Goal: Task Accomplishment & Management: Complete application form

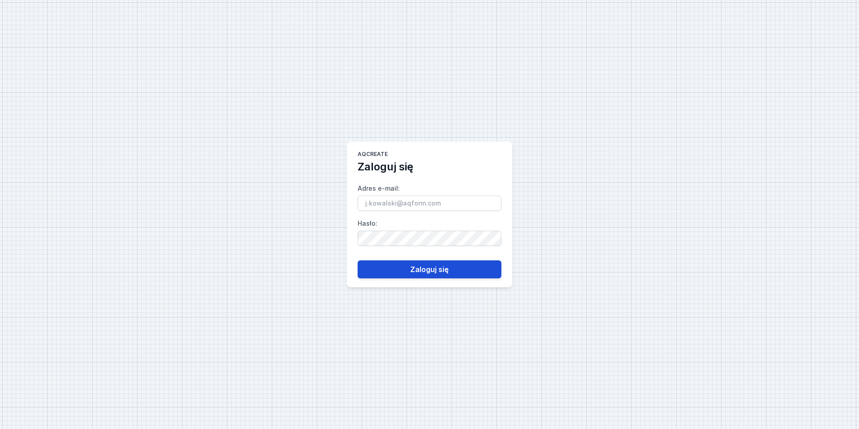
type input "[EMAIL_ADDRESS][PERSON_NAME][DOMAIN_NAME]"
click at [443, 267] on button "Zaloguj się" at bounding box center [430, 269] width 144 height 18
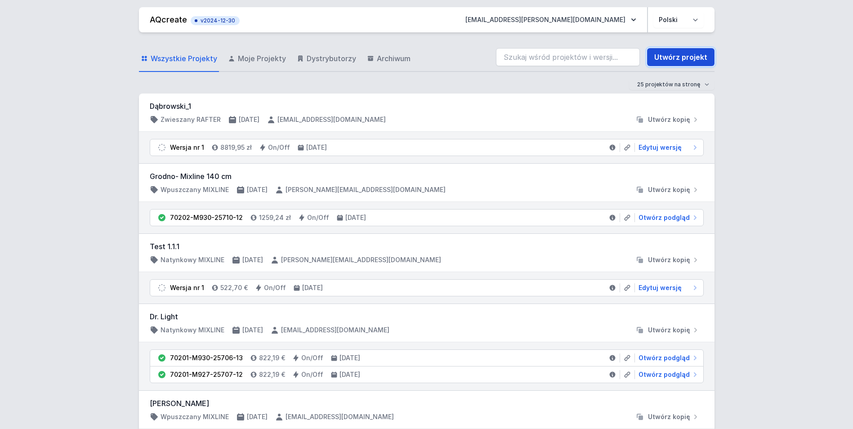
click at [668, 62] on link "Utwórz projekt" at bounding box center [680, 57] width 67 height 18
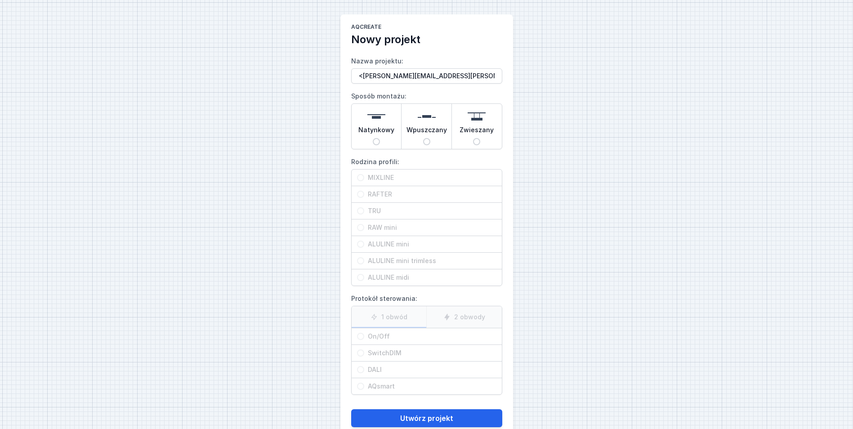
type input "<[PERSON_NAME][EMAIL_ADDRESS][PERSON_NAME][DOMAIN_NAME]>"
click at [432, 124] on img at bounding box center [427, 116] width 18 height 18
click at [430, 138] on input "Wpuszczany" at bounding box center [426, 141] width 7 height 7
radio input "true"
click at [397, 183] on div "MIXLINE" at bounding box center [426, 177] width 150 height 16
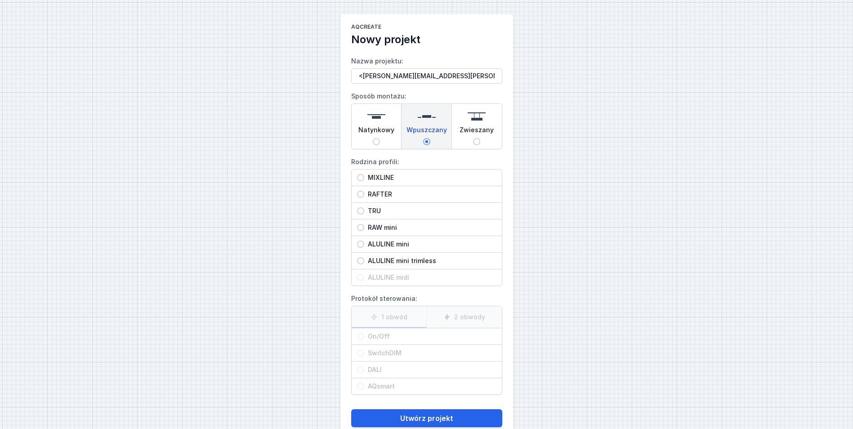
click at [364, 181] on input "MIXLINE" at bounding box center [360, 177] width 7 height 7
radio input "true"
click at [390, 333] on span "On/Off" at bounding box center [430, 336] width 132 height 9
click at [364, 333] on input "On/Off" at bounding box center [360, 336] width 7 height 7
radio input "true"
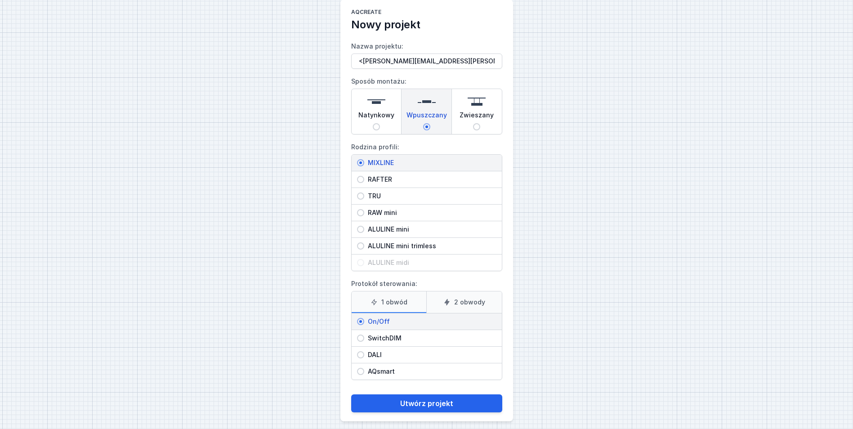
scroll to position [22, 0]
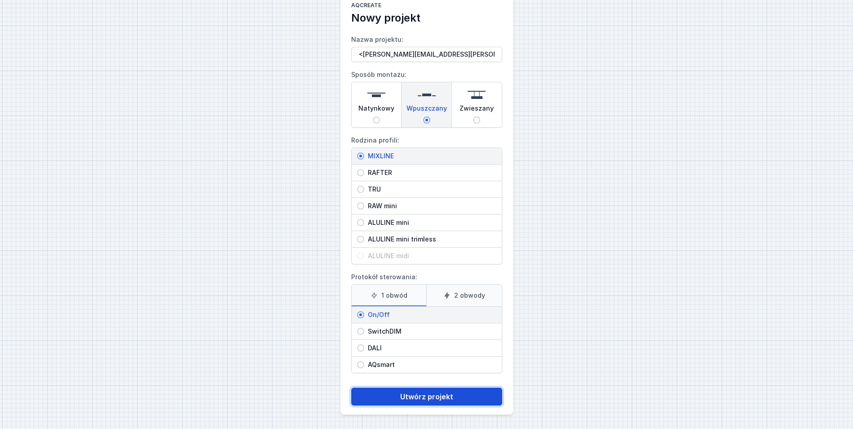
click at [439, 398] on button "Utwórz projekt" at bounding box center [426, 396] width 151 height 18
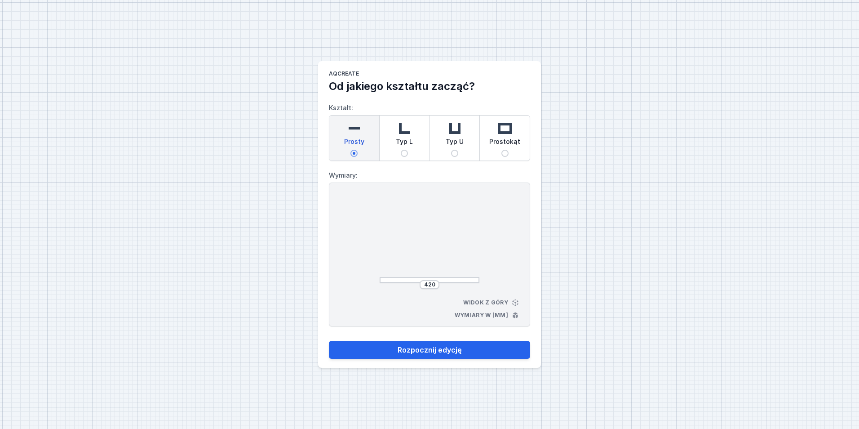
click at [410, 150] on div "Typ L" at bounding box center [405, 138] width 50 height 45
click at [408, 150] on input "Typ L" at bounding box center [404, 153] width 7 height 7
radio input "true"
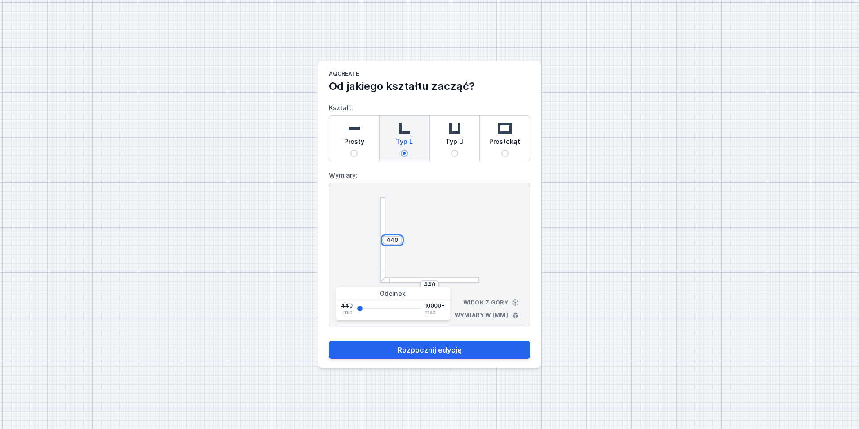
drag, startPoint x: 397, startPoint y: 240, endPoint x: 337, endPoint y: 238, distance: 60.3
click at [340, 240] on div "440 440 Widok z góry Wymiary w [mm]" at bounding box center [429, 254] width 201 height 144
type input "1100"
click at [431, 283] on input "440" at bounding box center [429, 284] width 14 height 7
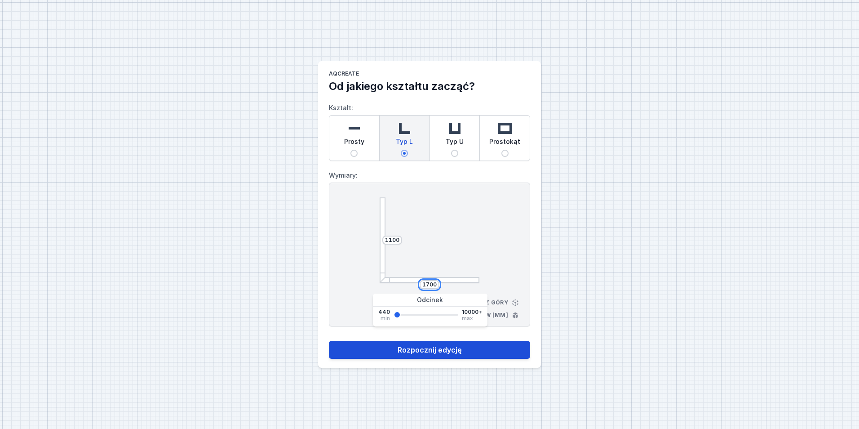
type input "1700"
click at [459, 351] on button "Rozpocznij edycję" at bounding box center [429, 350] width 201 height 18
select select "3000"
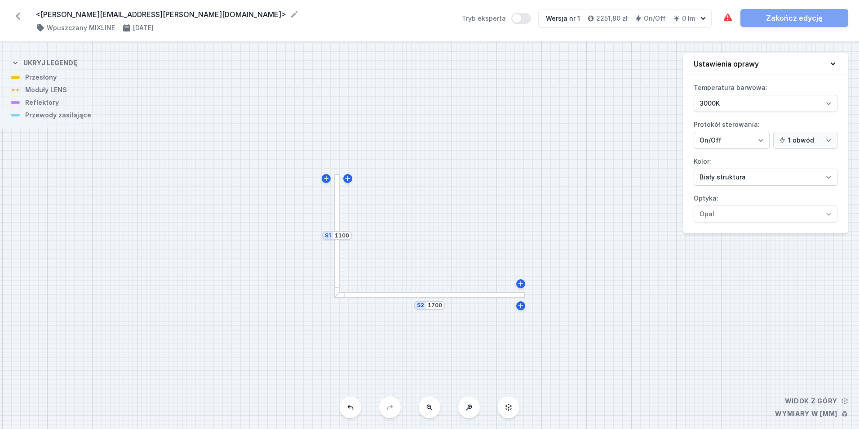
click at [335, 208] on div at bounding box center [337, 236] width 6 height 124
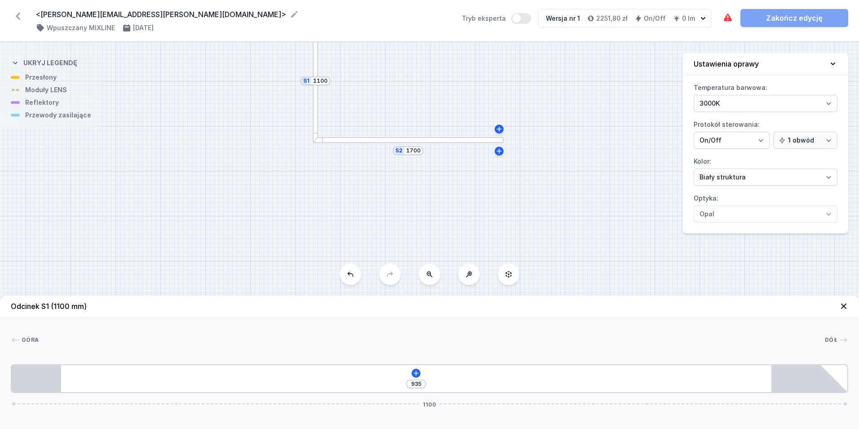
drag, startPoint x: 397, startPoint y: 46, endPoint x: 399, endPoint y: 41, distance: 5.3
click at [391, 21] on div "<[PERSON_NAME][EMAIL_ADDRESS][PERSON_NAME][DOMAIN_NAME]> ( 11502 /v 1 ) Wpuszcz…" at bounding box center [429, 214] width 859 height 429
click at [374, 114] on div at bounding box center [402, 115] width 191 height 6
type input "770"
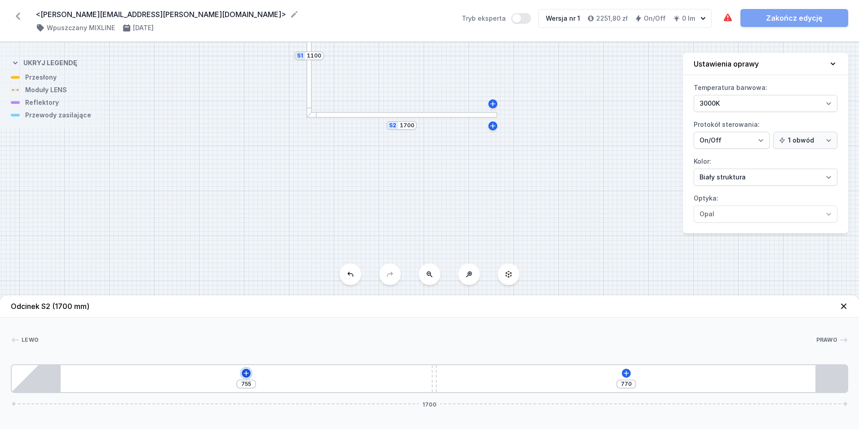
click at [248, 373] on icon at bounding box center [246, 372] width 5 height 5
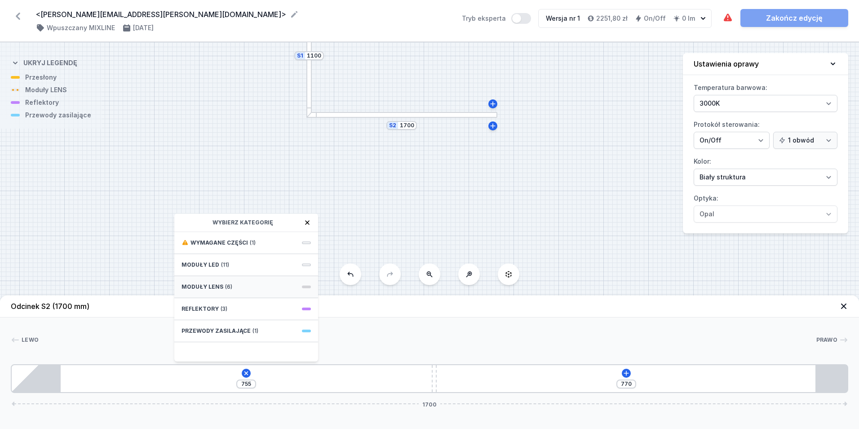
click at [245, 285] on div "Moduły LENS (6)" at bounding box center [246, 287] width 144 height 22
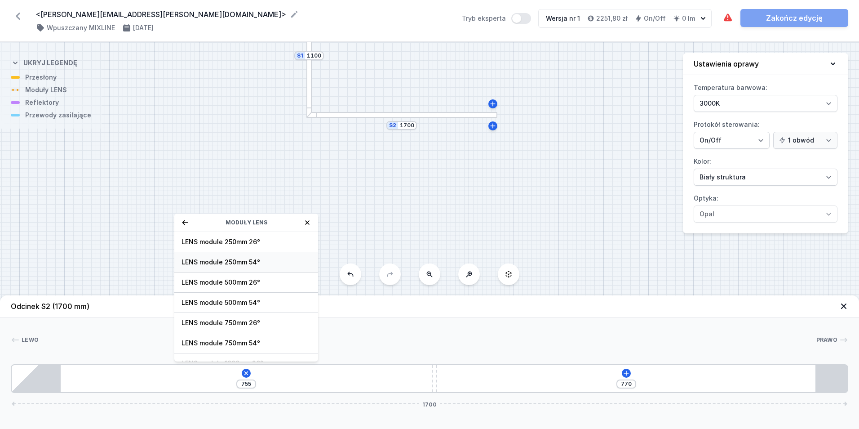
click at [282, 261] on span "LENS module 250mm 54°" at bounding box center [246, 262] width 129 height 9
type input "500"
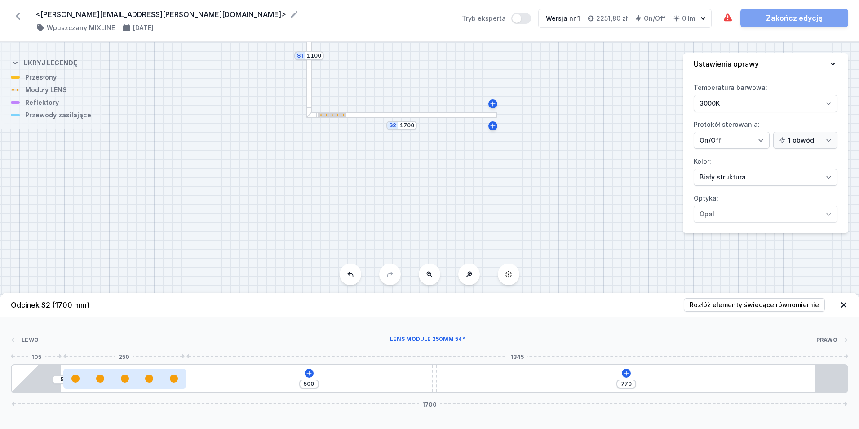
click at [162, 378] on div at bounding box center [124, 378] width 123 height 8
select select "1604"
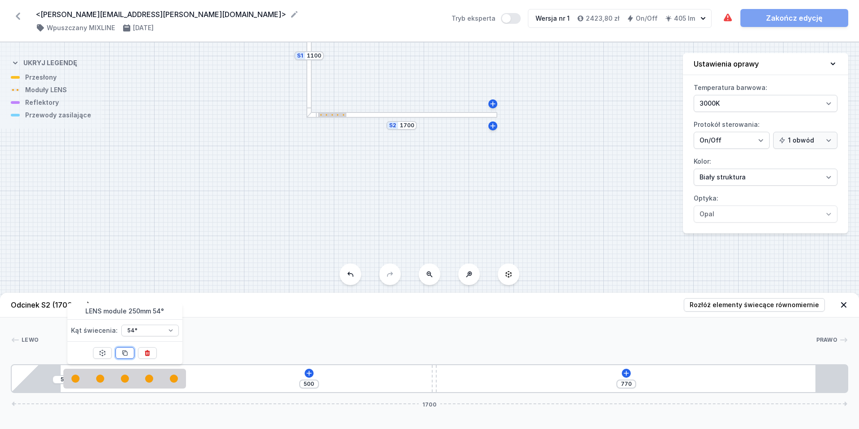
click at [131, 353] on button at bounding box center [125, 353] width 19 height 12
type input "250"
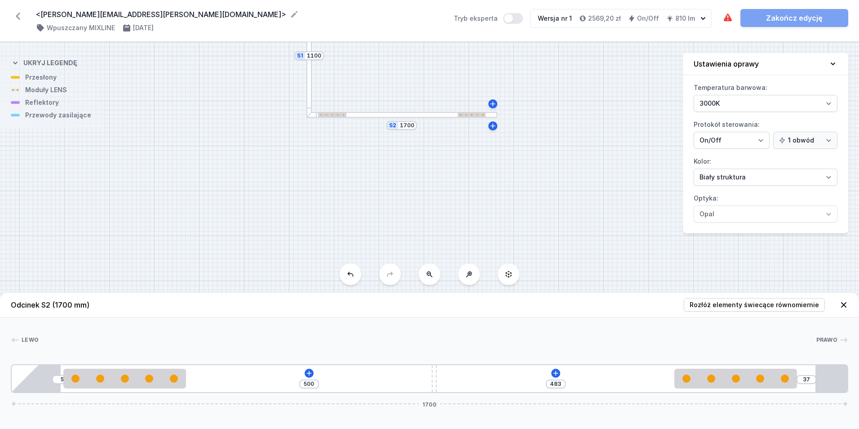
type input "35"
type input "485"
type input "32"
type input "488"
type input "31"
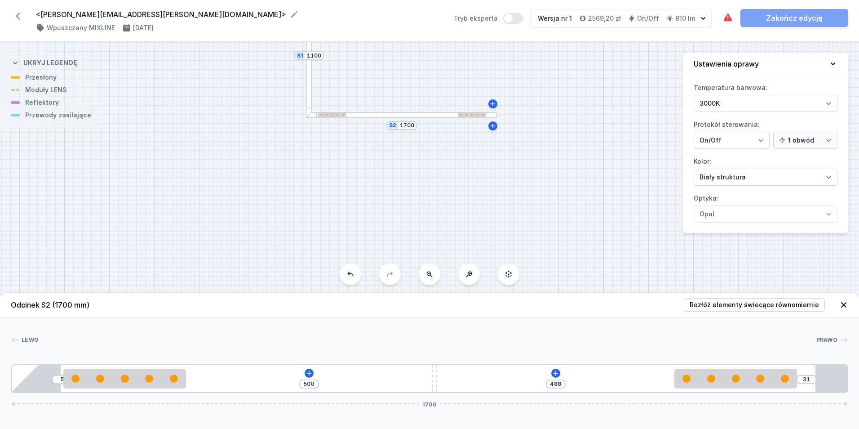
type input "489"
drag, startPoint x: 296, startPoint y: 372, endPoint x: 793, endPoint y: 355, distance: 496.9
type input "506"
type input "483"
type input "496"
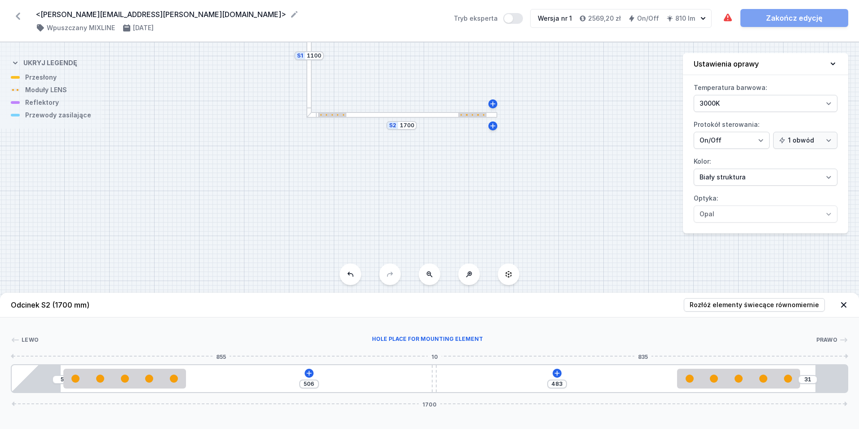
type input "493"
type input "487"
type input "502"
type input "461"
type input "528"
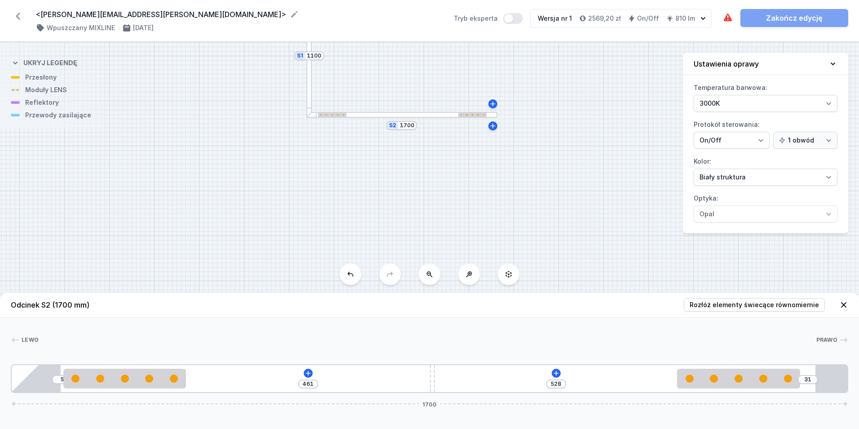
type input "407"
type input "582"
type input "367"
type input "622"
type input "339"
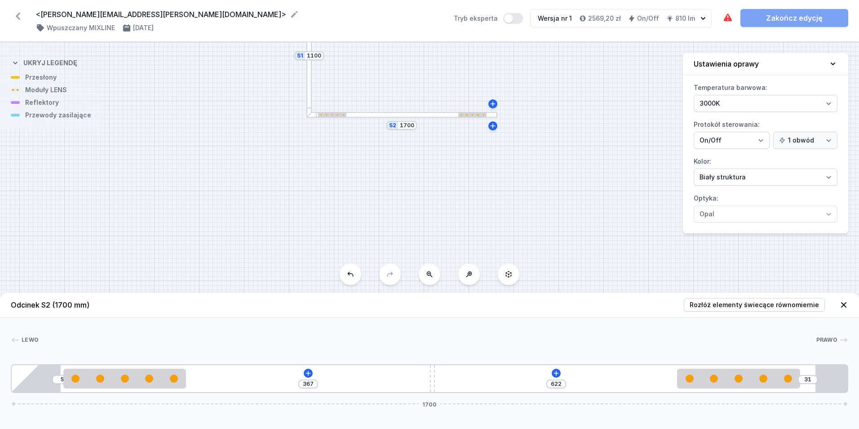
type input "650"
type input "322"
type input "667"
type input "314"
type input "675"
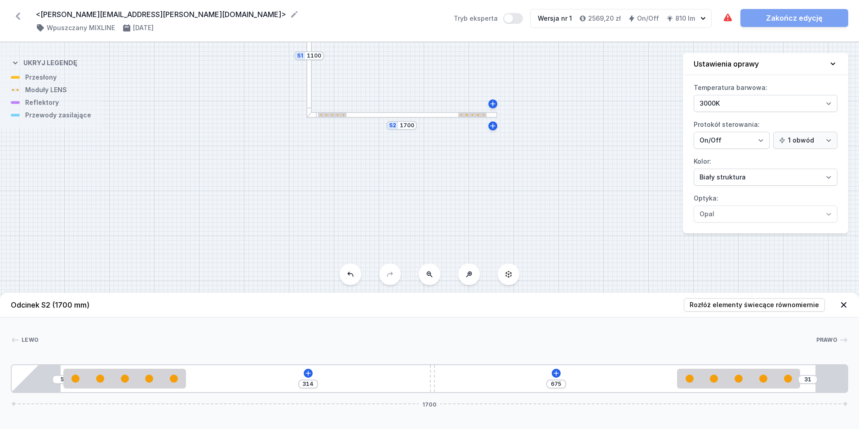
type input "312"
type input "677"
type input "311"
drag, startPoint x: 435, startPoint y: 373, endPoint x: 333, endPoint y: 374, distance: 101.1
click at [334, 374] on div "5 311 678 31 1700" at bounding box center [430, 378] width 838 height 29
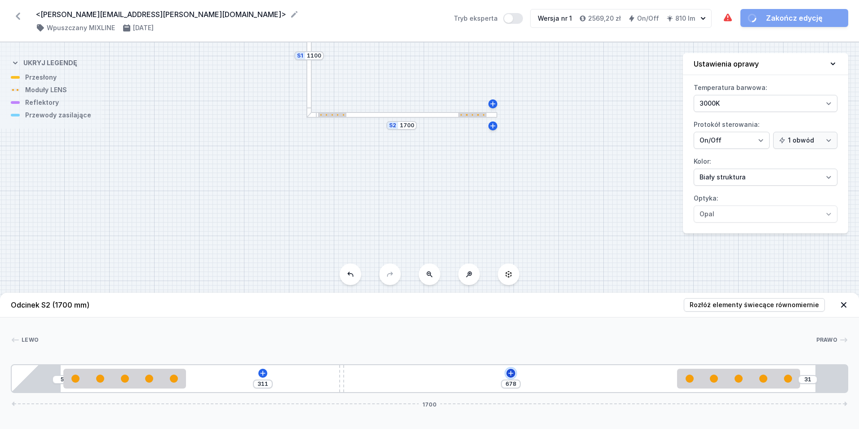
click at [512, 373] on icon at bounding box center [510, 372] width 7 height 7
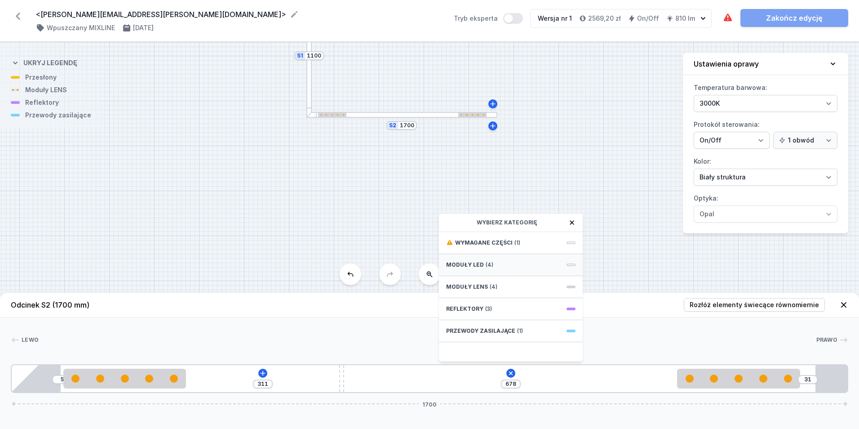
click at [506, 264] on div "Moduły LED (4)" at bounding box center [511, 265] width 144 height 22
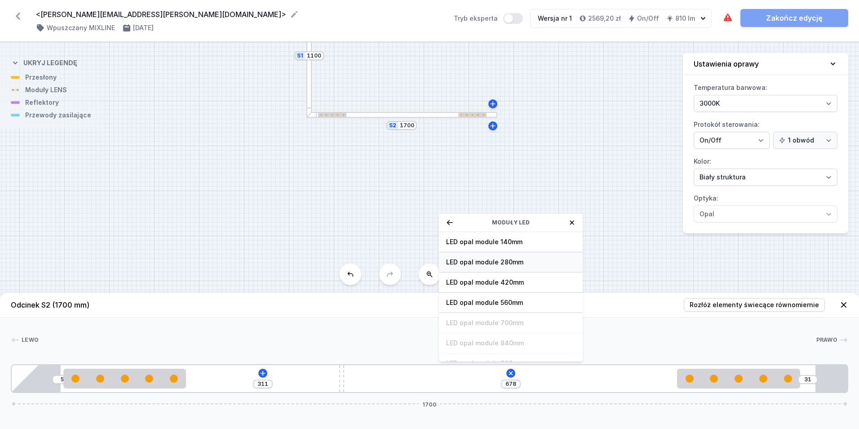
click at [528, 266] on span "LED opal module 280mm" at bounding box center [510, 262] width 129 height 9
type input "398"
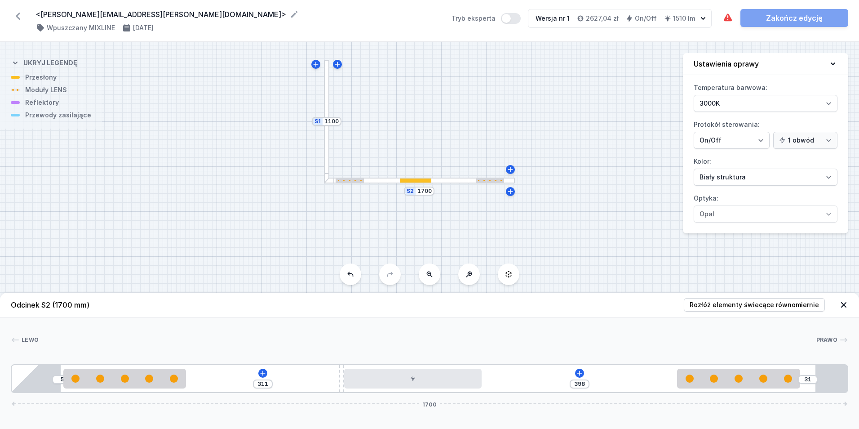
drag, startPoint x: 284, startPoint y: 214, endPoint x: 300, endPoint y: 288, distance: 75.5
click at [300, 288] on div "S2 1700 S1 1100" at bounding box center [429, 235] width 859 height 387
click at [325, 164] on div at bounding box center [326, 130] width 6 height 124
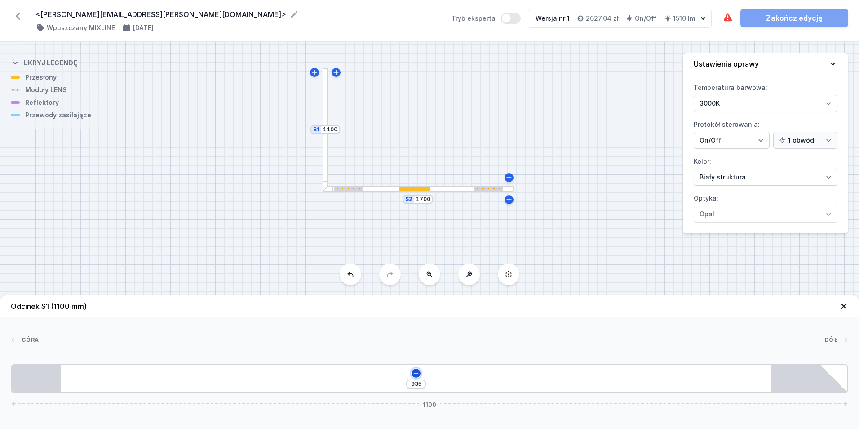
click at [413, 375] on icon at bounding box center [416, 372] width 7 height 7
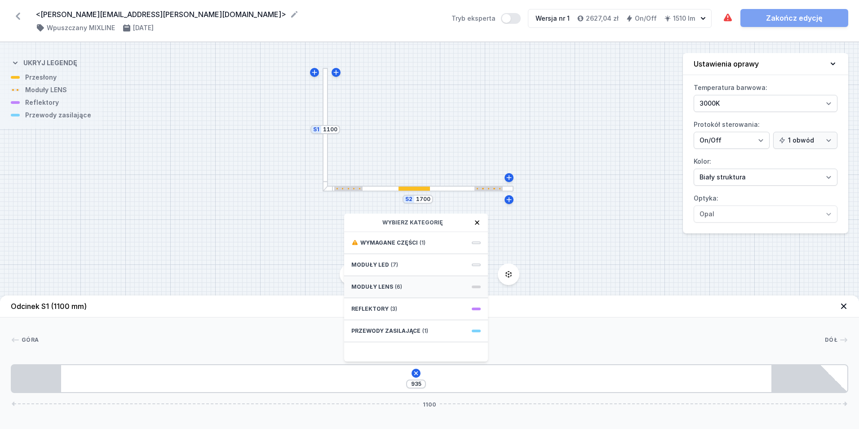
click at [413, 288] on div "Moduły LENS (6)" at bounding box center [416, 287] width 144 height 22
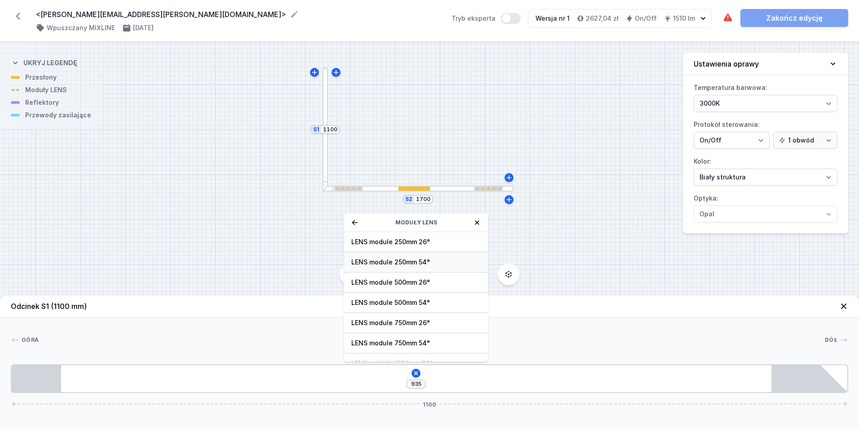
click at [450, 262] on span "LENS module 250mm 54°" at bounding box center [415, 262] width 129 height 9
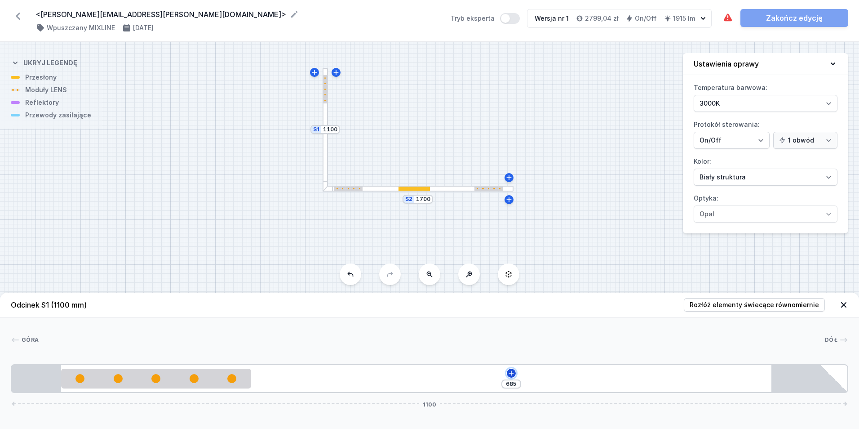
click at [509, 374] on icon at bounding box center [511, 372] width 7 height 7
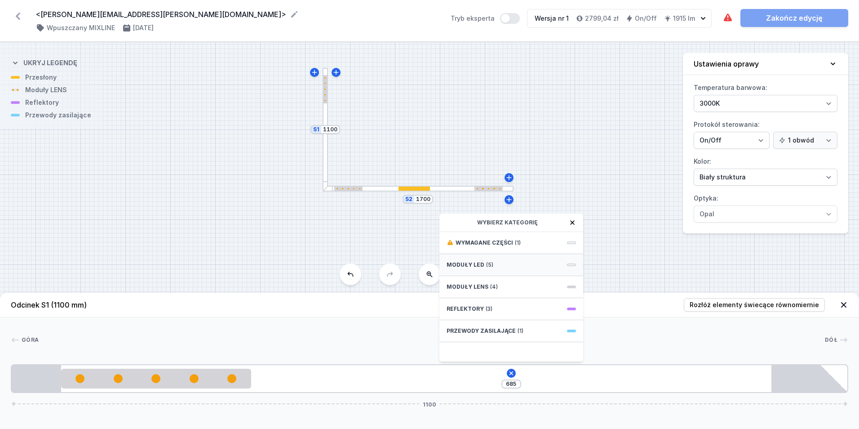
click at [501, 270] on div "Moduły LED (5)" at bounding box center [512, 265] width 144 height 22
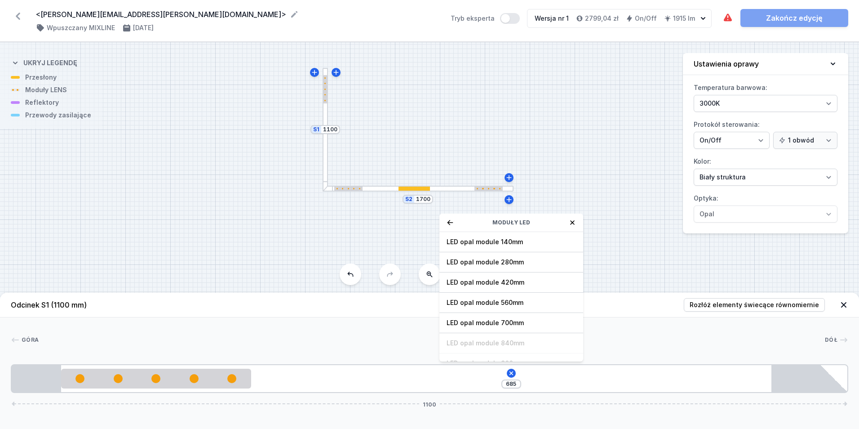
click at [532, 263] on span "LED opal module 280mm" at bounding box center [511, 262] width 129 height 9
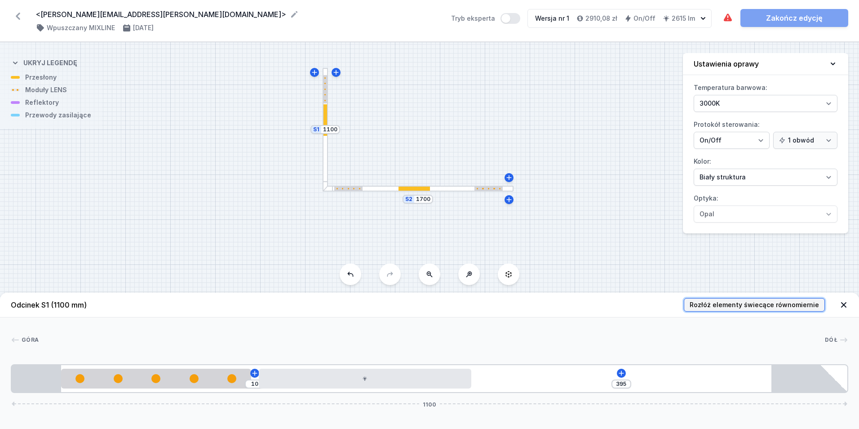
click at [717, 302] on span "Rozłóż elementy świecące równomiernie" at bounding box center [754, 304] width 129 height 9
type input "90"
type input "190"
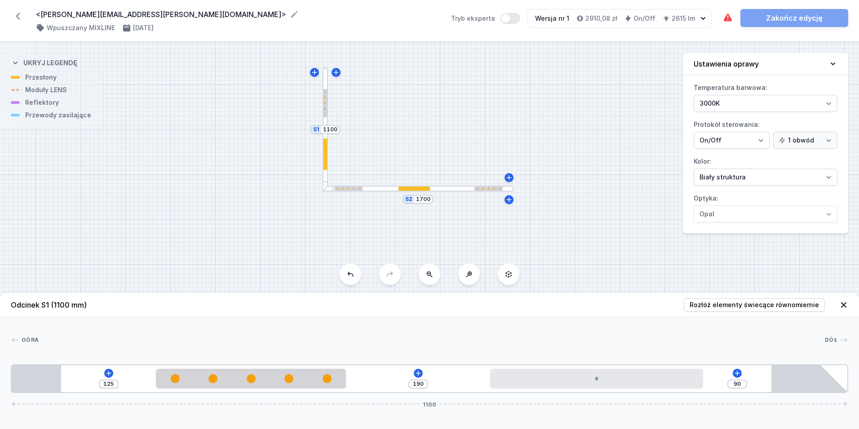
click at [424, 186] on div at bounding box center [418, 189] width 191 height 6
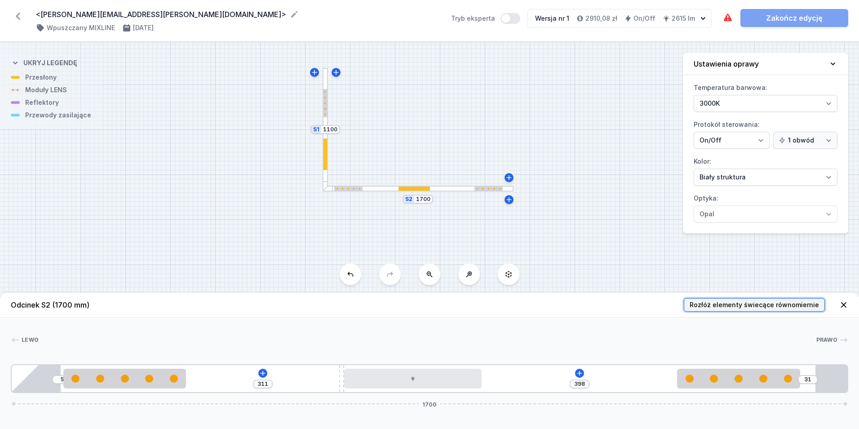
click at [725, 301] on span "Rozłóż elementy świecące równomiernie" at bounding box center [754, 304] width 129 height 9
type input "165"
type input "130"
type input "186"
type input "230"
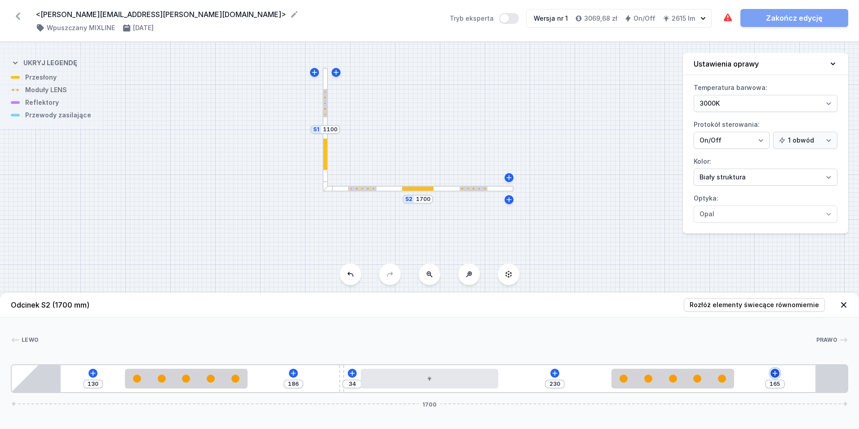
click at [773, 370] on icon at bounding box center [775, 372] width 7 height 7
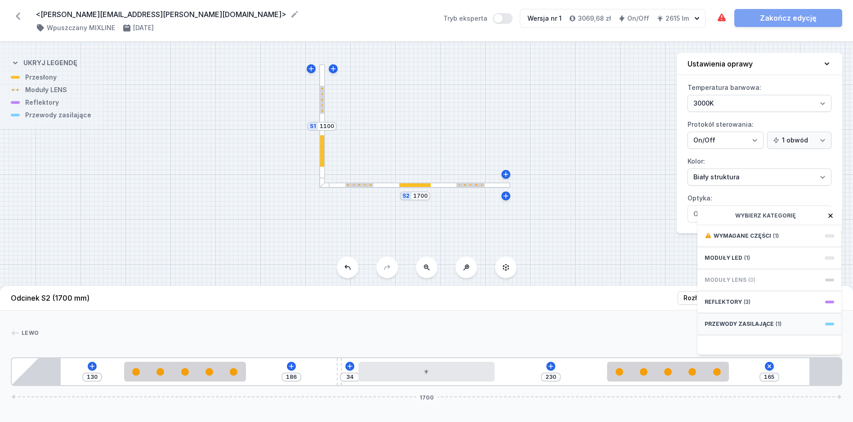
click at [779, 335] on div "Przewody zasilające (1)" at bounding box center [769, 324] width 144 height 22
click at [762, 245] on div "Hole for power supply cable" at bounding box center [769, 235] width 144 height 20
type input "85"
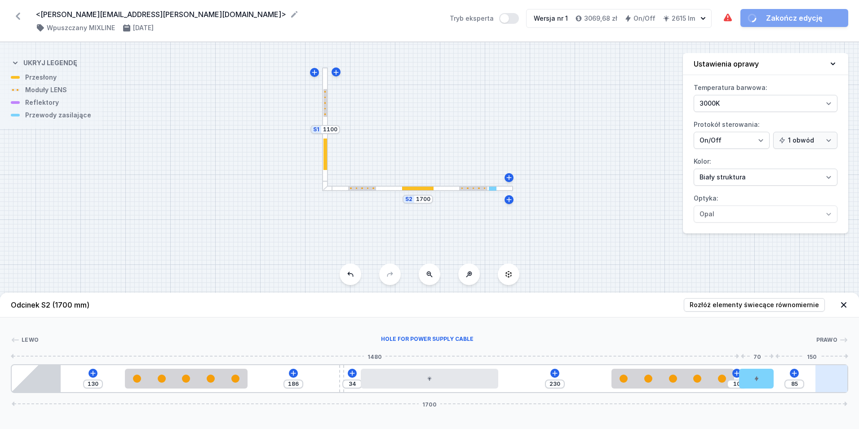
type input "95"
drag, startPoint x: 759, startPoint y: 384, endPoint x: 840, endPoint y: 388, distance: 80.6
click at [840, 388] on div "130 186 34 230 95 1700" at bounding box center [430, 378] width 838 height 29
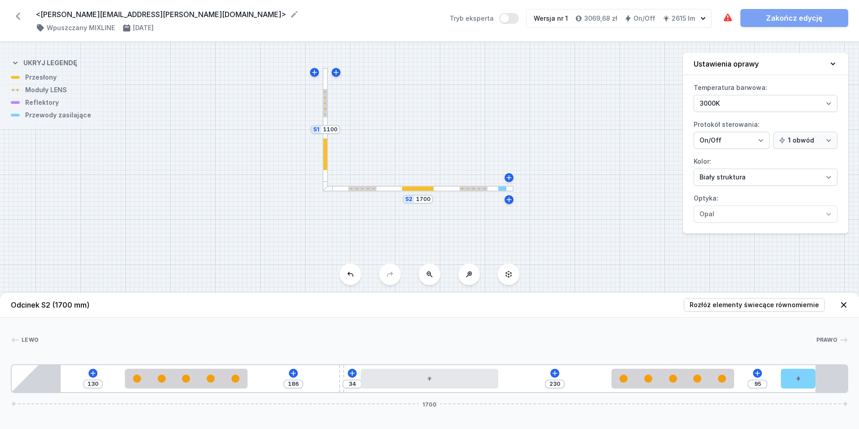
click at [328, 166] on div at bounding box center [326, 130] width 6 height 124
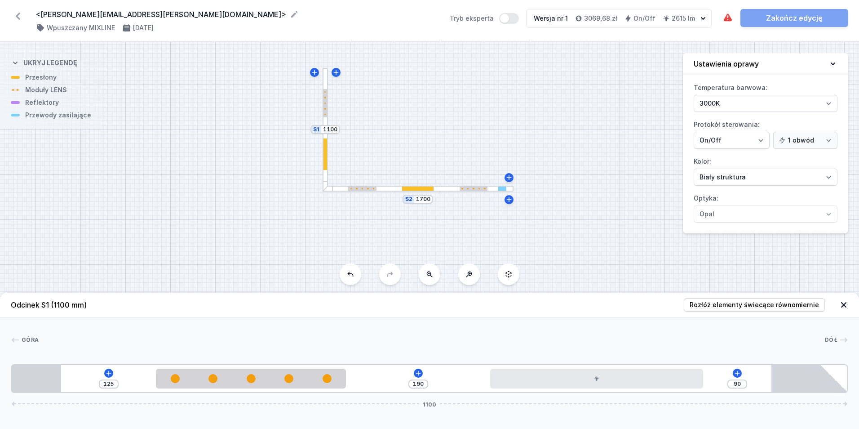
click at [385, 187] on div at bounding box center [418, 189] width 191 height 6
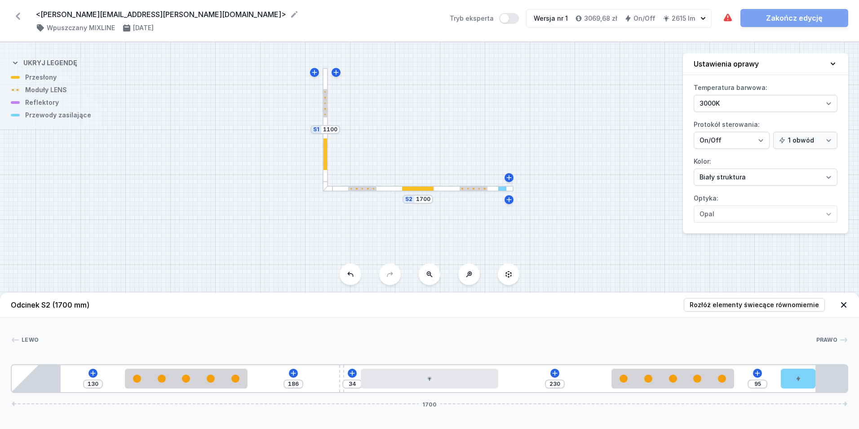
click at [432, 188] on div at bounding box center [417, 189] width 31 height 4
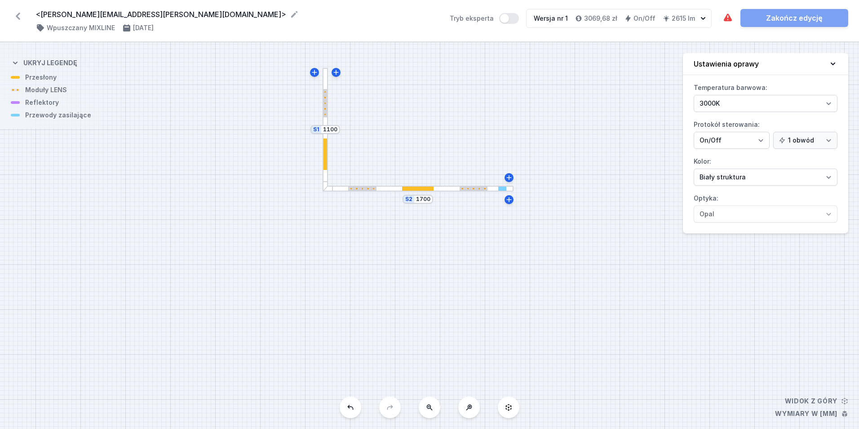
click at [439, 190] on div at bounding box center [418, 189] width 191 height 6
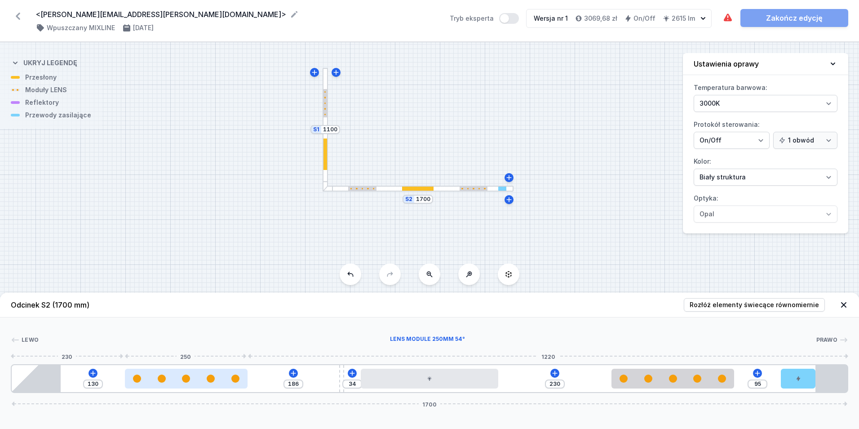
type input "161"
type input "155"
type input "159"
type input "157"
type input "158"
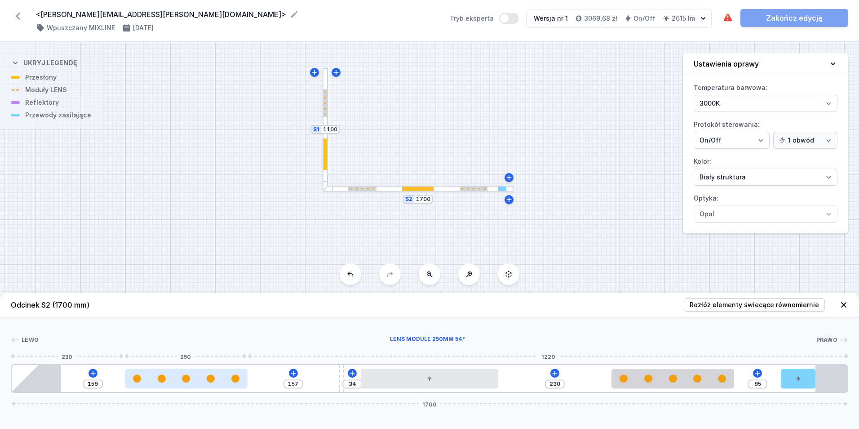
type input "158"
type input "157"
type input "159"
type input "155"
type input "161"
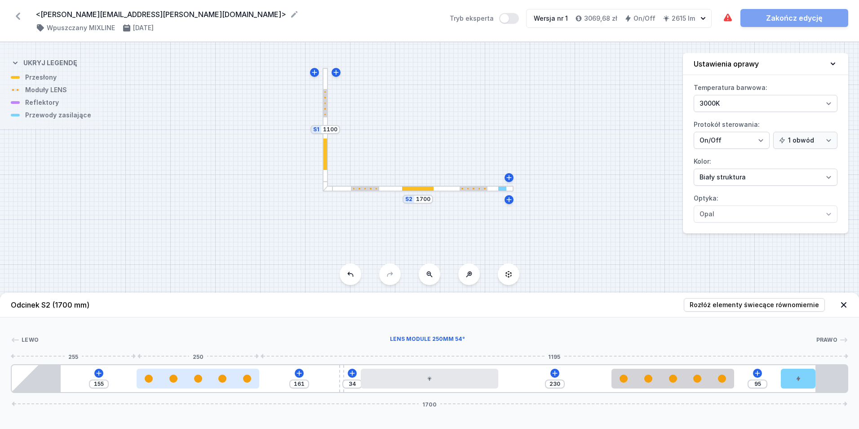
type input "154"
type input "162"
type input "153"
type input "163"
type input "151"
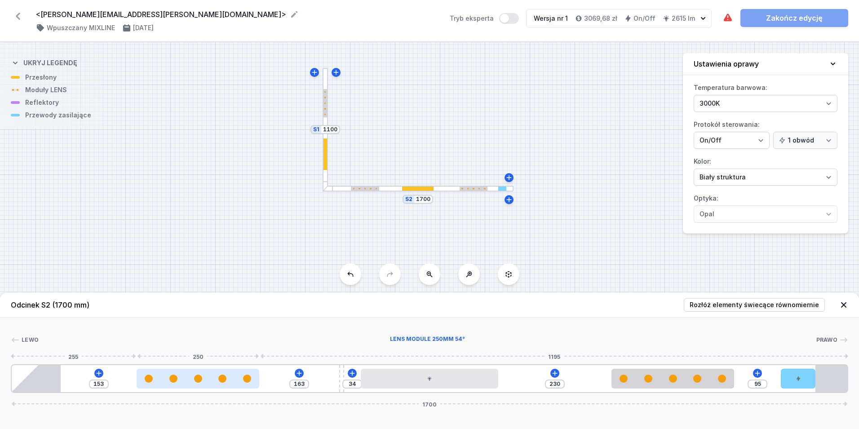
type input "165"
type input "150"
type input "166"
type input "149"
type input "167"
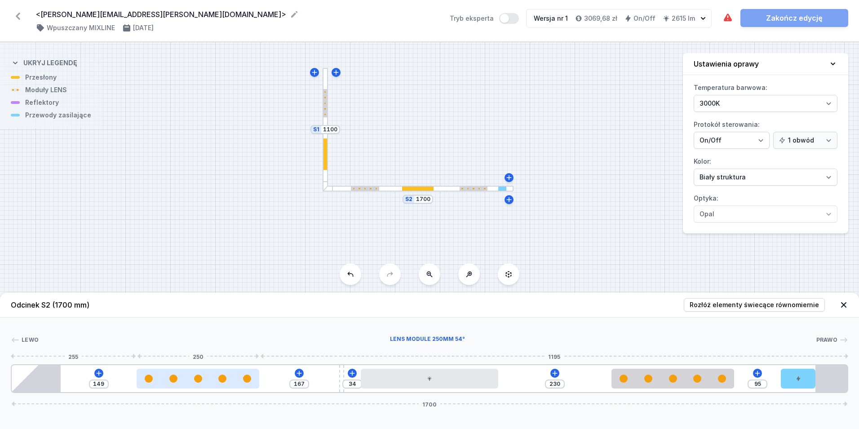
type input "147"
type input "169"
type input "146"
type input "170"
type input "145"
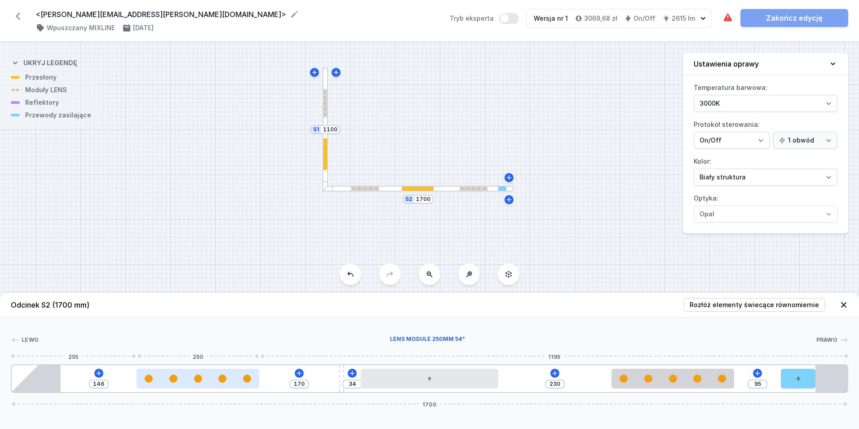
type input "171"
type input "144"
type input "172"
type input "142"
type input "174"
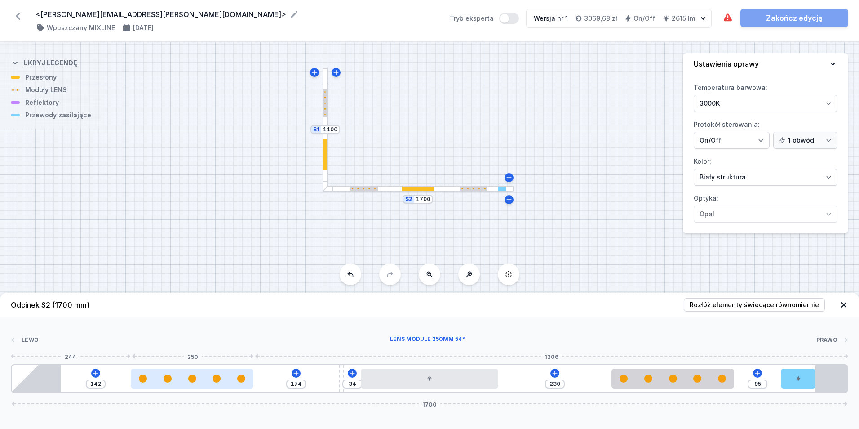
type input "141"
type input "175"
type input "140"
type input "176"
type input "139"
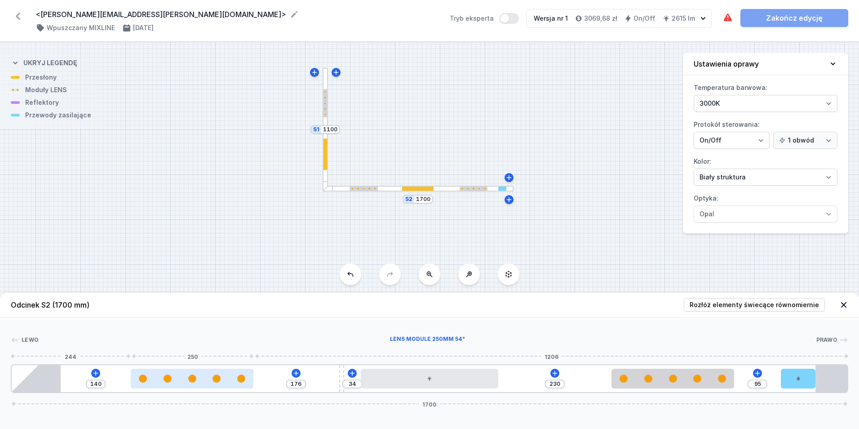
type input "177"
type input "137"
type input "179"
type input "136"
type input "180"
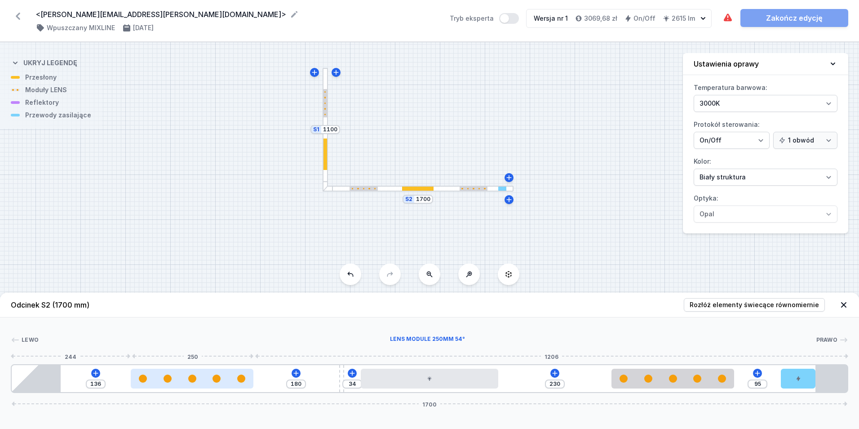
type input "134"
type input "182"
type input "133"
type input "183"
type input "132"
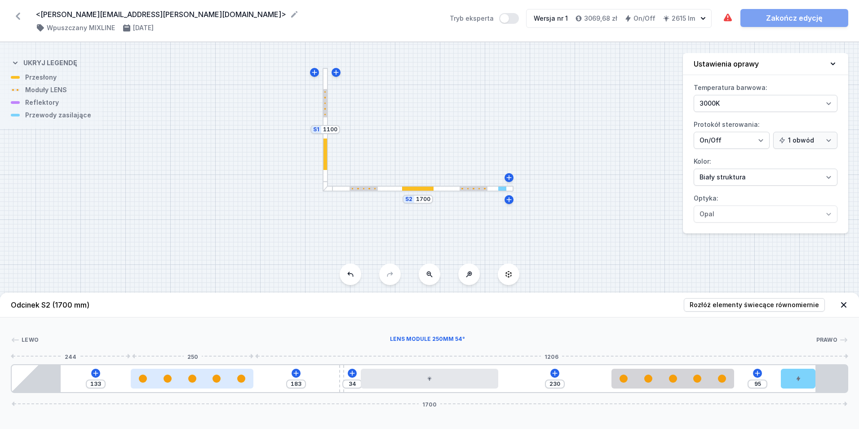
type input "184"
type input "131"
type input "185"
type input "130"
type input "186"
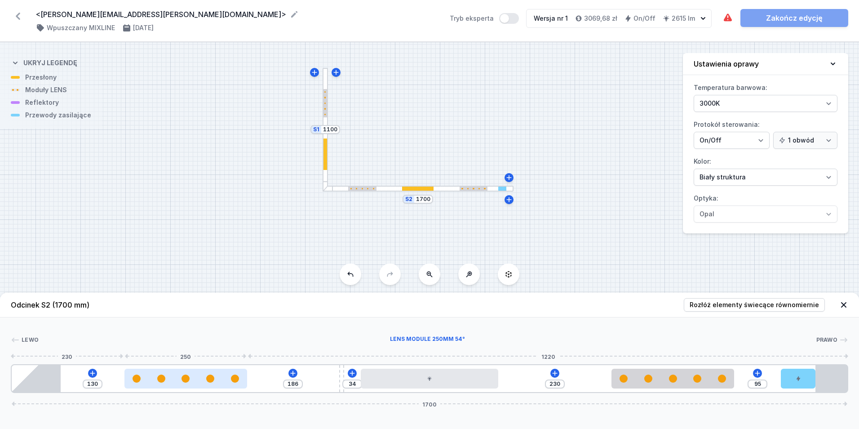
type input "129"
type input "187"
type input "127"
type input "189"
type input "126"
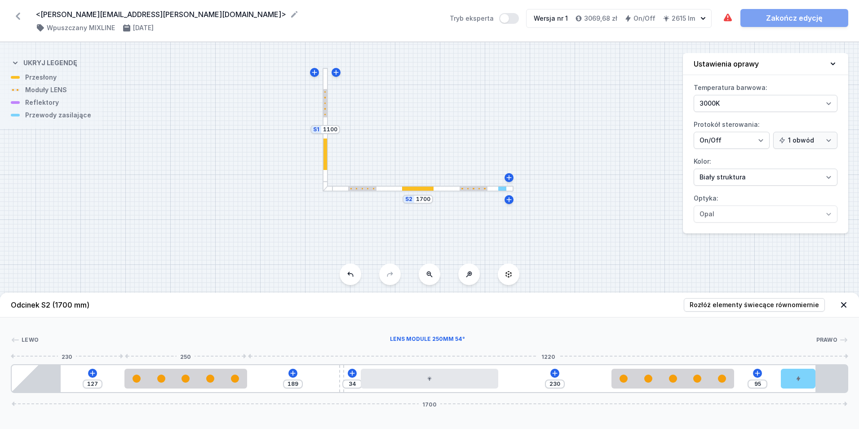
type input "190"
type input "125"
type input "191"
type input "124"
type input "192"
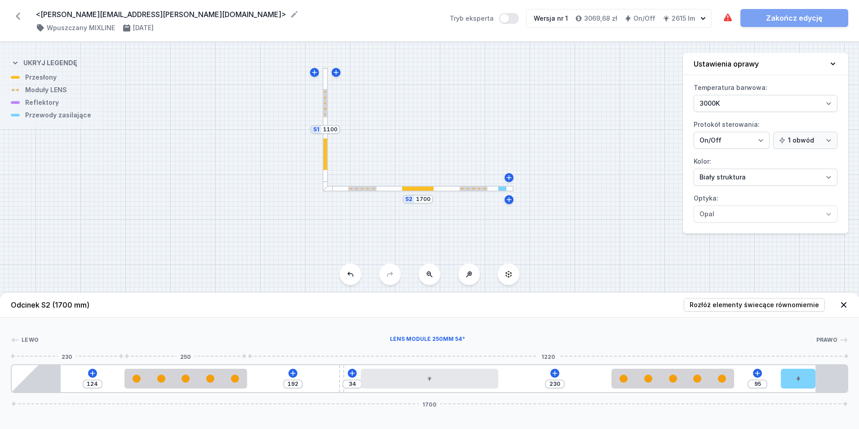
type input "123"
type input "193"
type input "122"
type input "194"
type input "120"
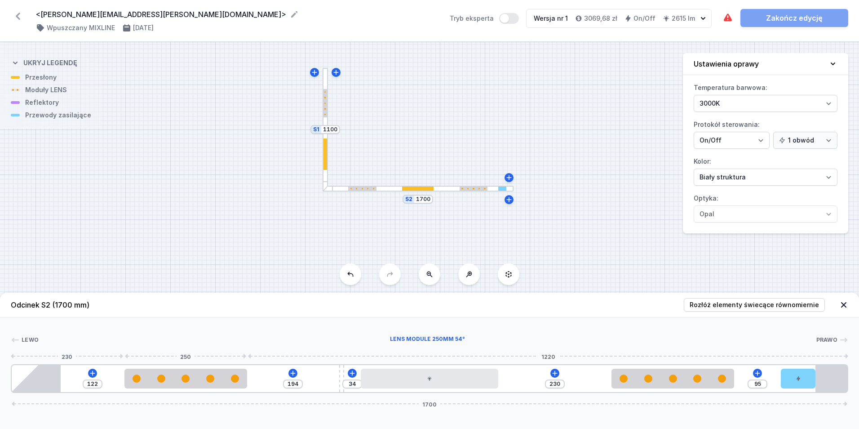
type input "196"
type input "119"
type input "197"
type input "118"
type input "198"
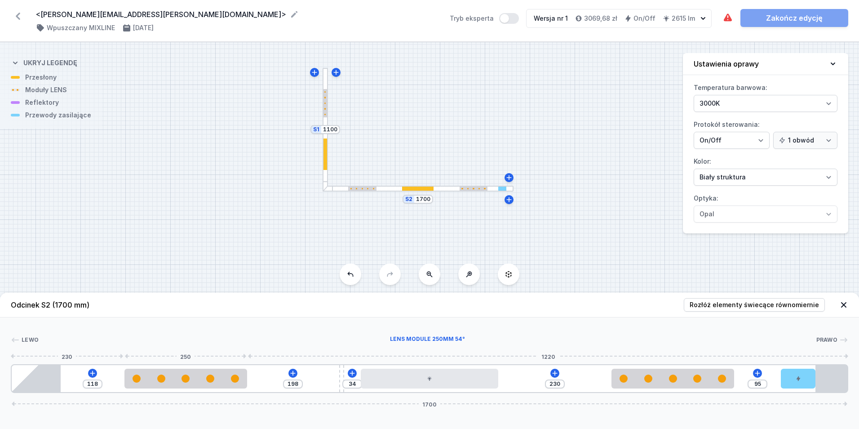
type input "117"
type input "199"
type input "116"
type input "200"
type input "115"
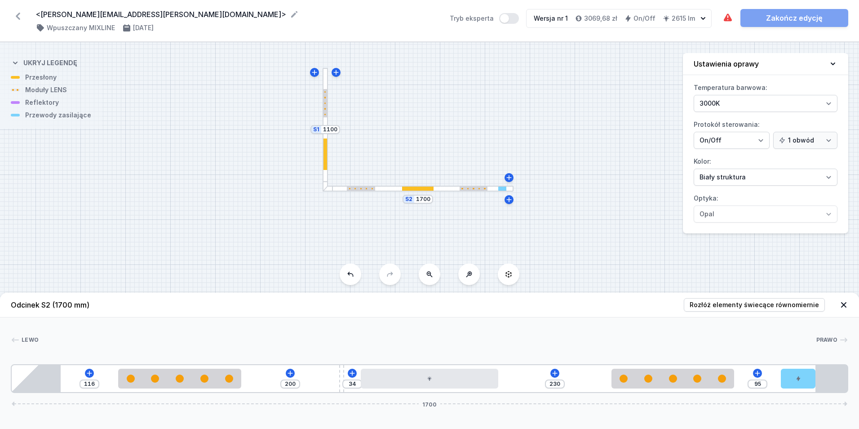
type input "201"
type input "114"
type input "202"
type input "112"
type input "204"
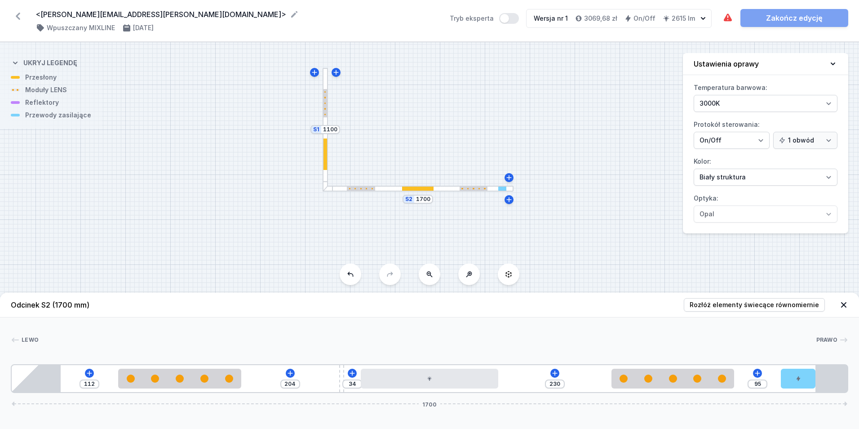
type input "111"
type input "205"
type input "110"
type input "206"
type input "109"
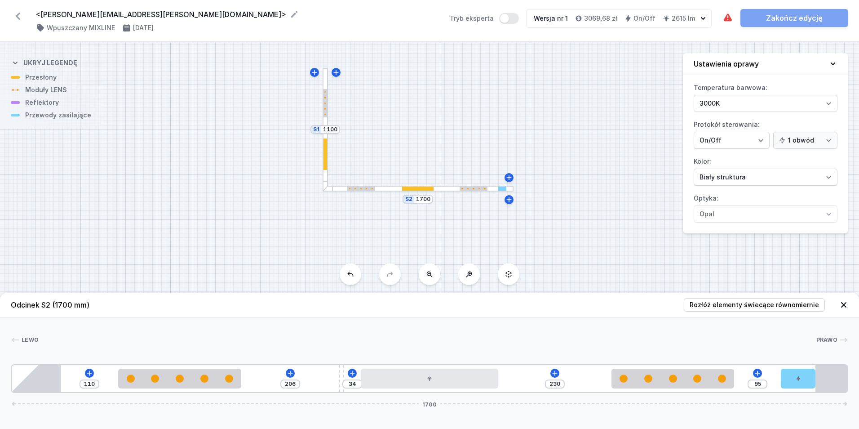
type input "207"
type input "108"
type input "208"
type input "107"
type input "209"
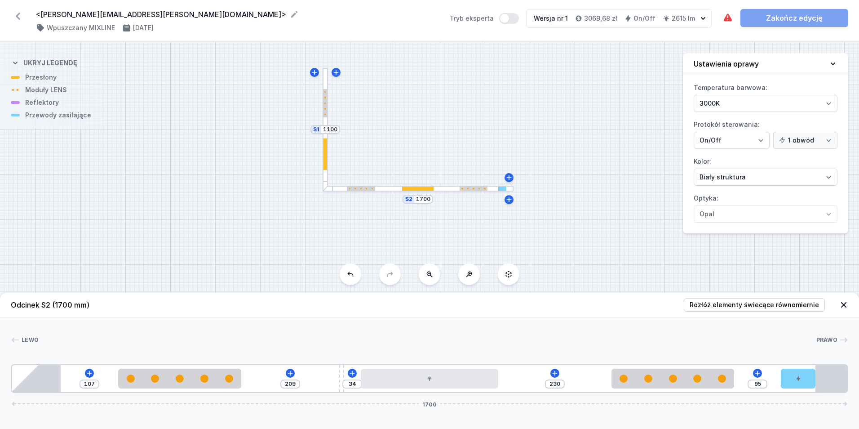
type input "105"
type input "211"
type input "104"
type input "212"
type input "103"
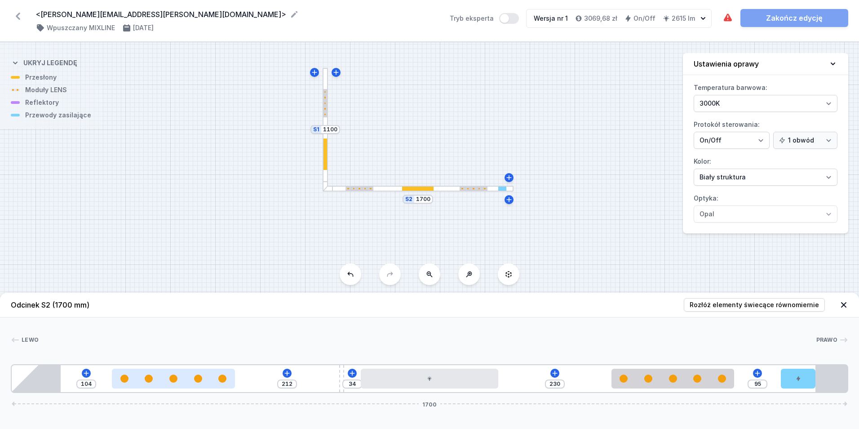
type input "213"
type input "102"
type input "214"
type input "101"
type input "215"
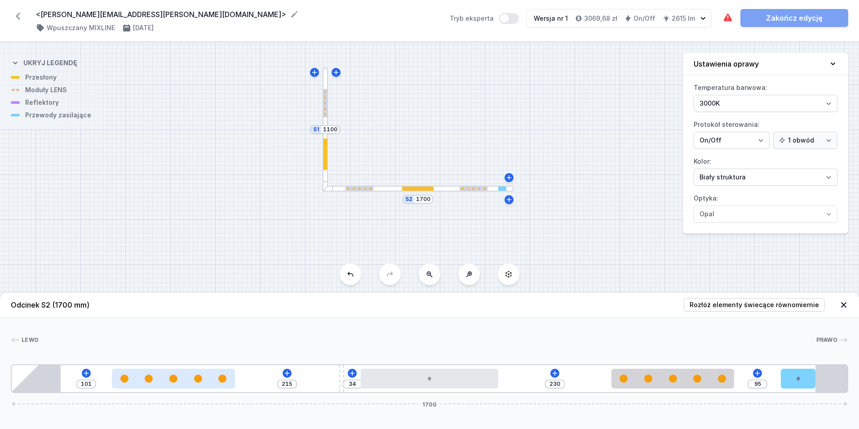
type input "100"
type input "216"
type input "99"
type input "217"
type input "98"
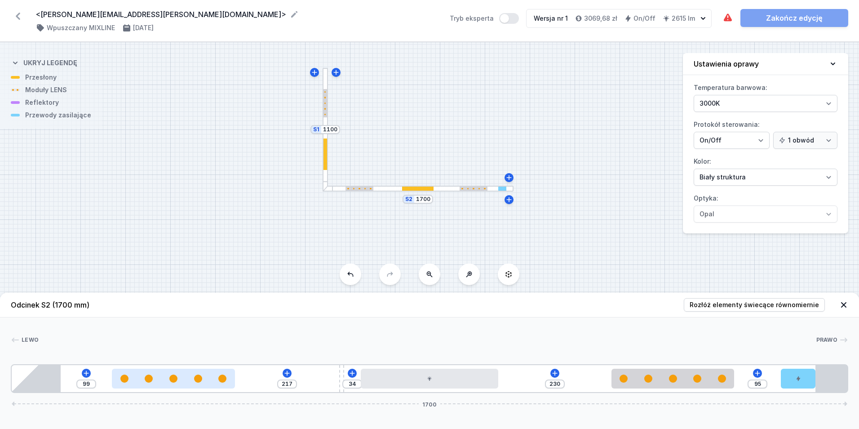
type input "218"
type input "97"
type input "219"
type input "96"
type input "220"
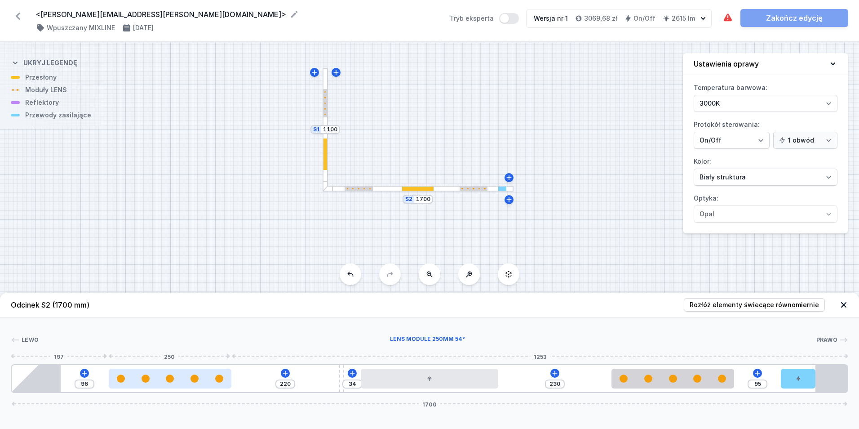
type input "5"
type input "311"
type input "96"
type input "220"
type input "97"
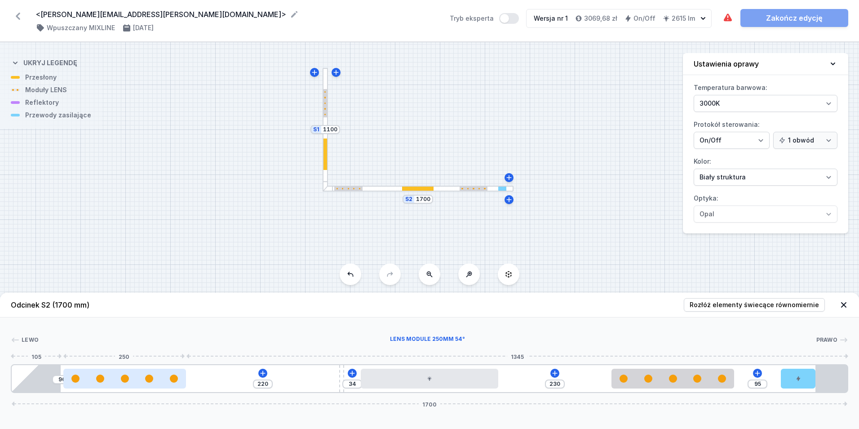
type input "219"
type input "101"
type input "215"
type input "103"
type input "213"
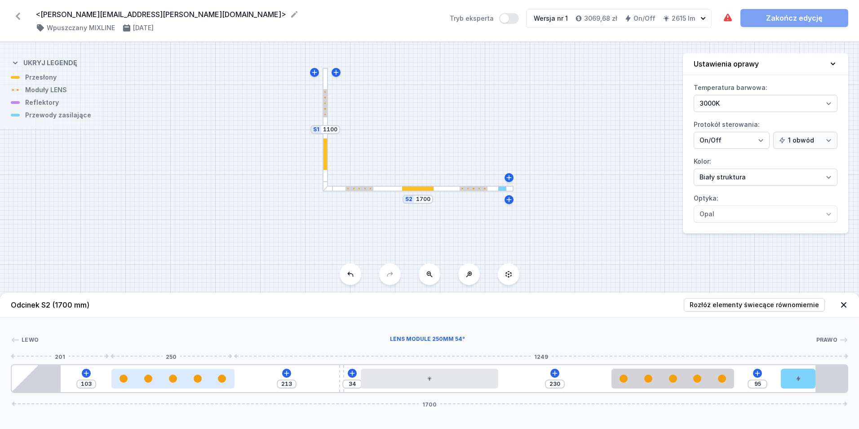
type input "106"
type input "210"
type input "109"
type input "207"
type input "110"
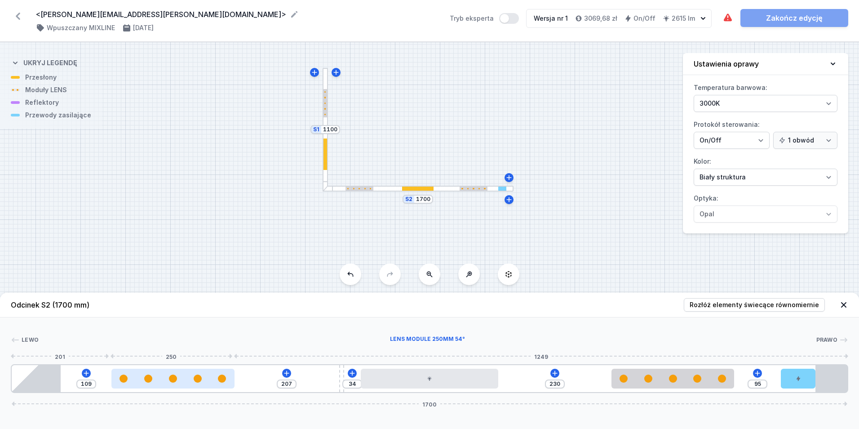
type input "206"
type input "113"
type input "203"
type input "114"
type input "202"
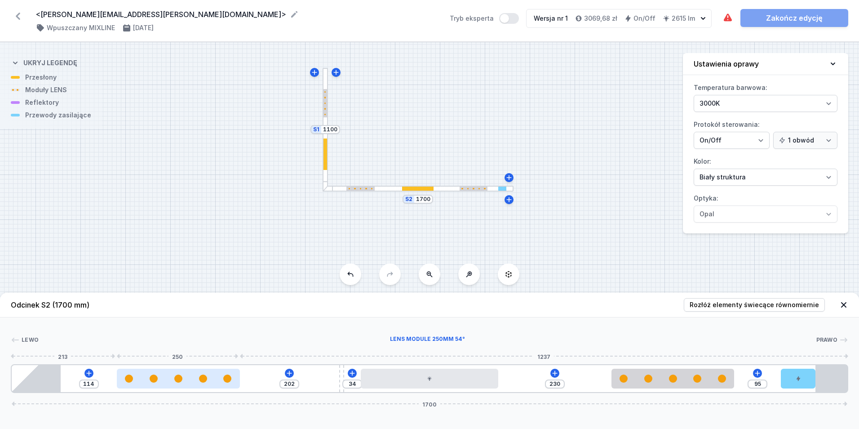
type input "112"
type input "204"
type input "111"
type input "205"
type input "109"
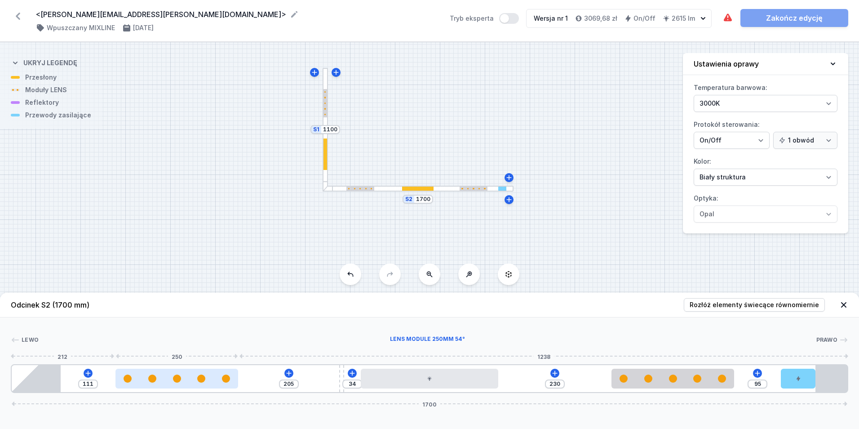
type input "207"
type input "108"
type input "208"
type input "107"
type input "209"
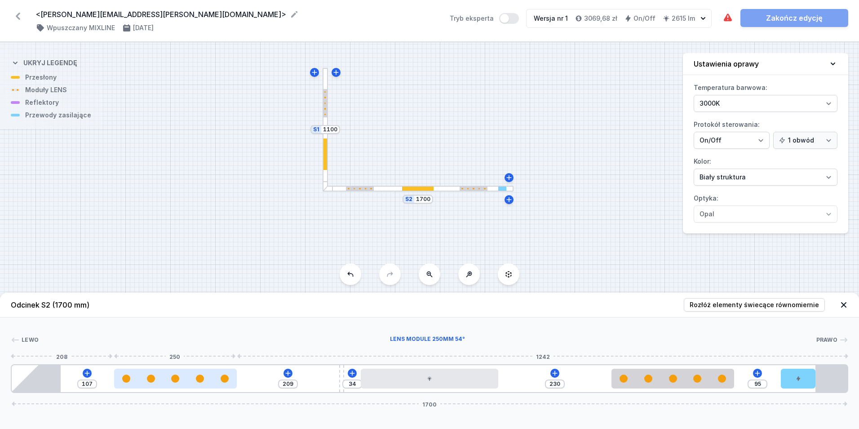
type input "105"
type input "211"
type input "104"
type input "212"
type input "103"
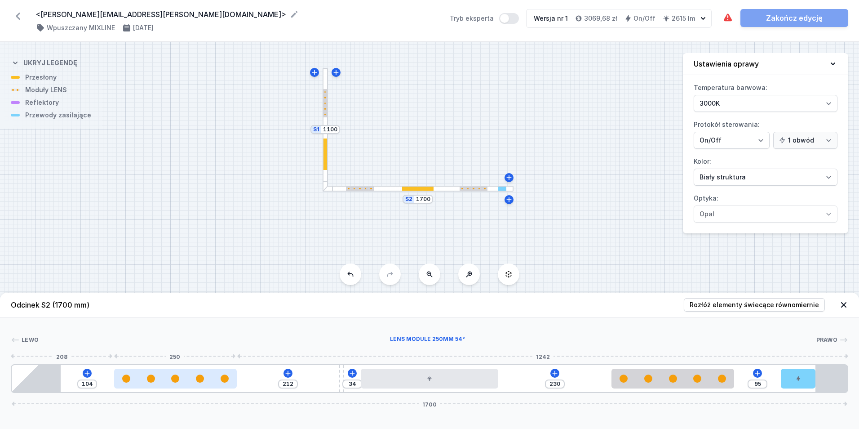
type input "213"
type input "102"
type input "214"
type input "101"
type input "215"
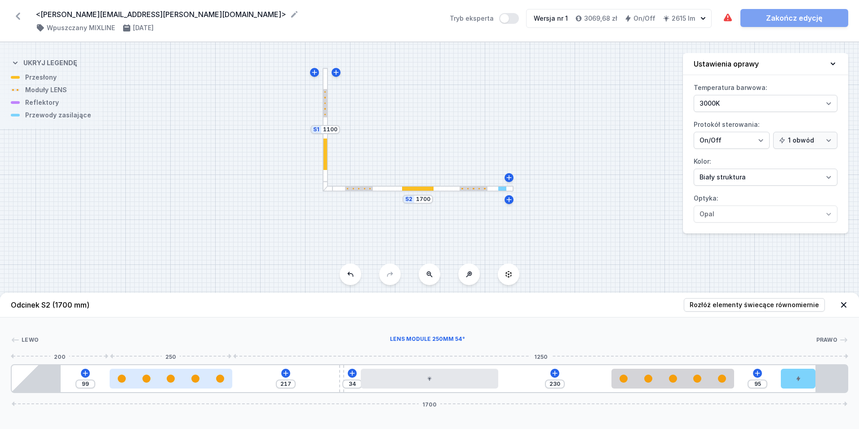
drag, startPoint x: 159, startPoint y: 385, endPoint x: 127, endPoint y: 381, distance: 32.2
click at [127, 381] on div at bounding box center [171, 379] width 123 height 20
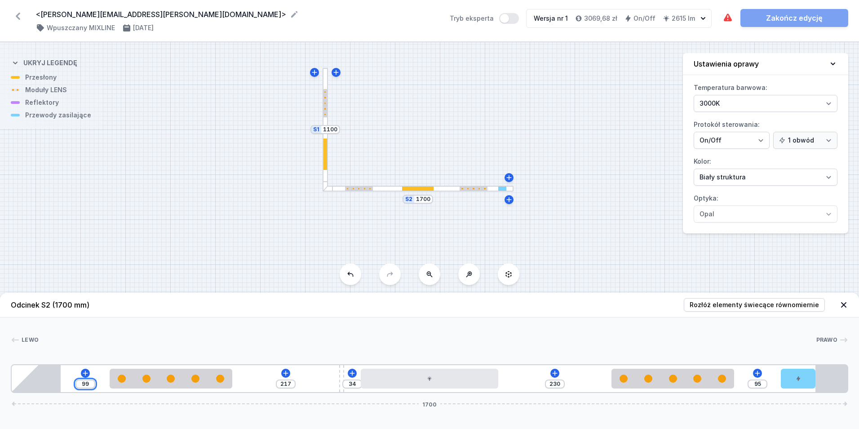
drag, startPoint x: 92, startPoint y: 384, endPoint x: 77, endPoint y: 382, distance: 14.9
click at [79, 382] on input "99" at bounding box center [85, 383] width 14 height 7
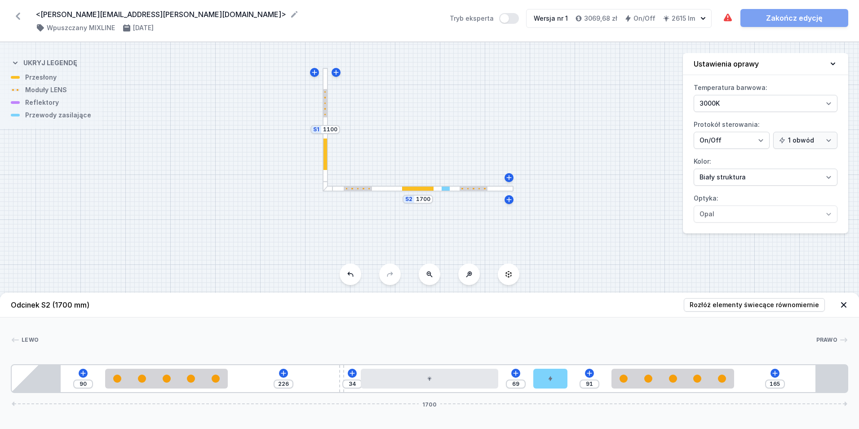
drag, startPoint x: 799, startPoint y: 374, endPoint x: 553, endPoint y: 390, distance: 246.8
click at [550, 389] on div "90 226 34 69 91 165 1700" at bounding box center [430, 378] width 838 height 29
drag, startPoint x: 779, startPoint y: 384, endPoint x: 756, endPoint y: 385, distance: 23.9
click at [756, 385] on div "90 226 34 68 92 165 1700" at bounding box center [430, 378] width 838 height 29
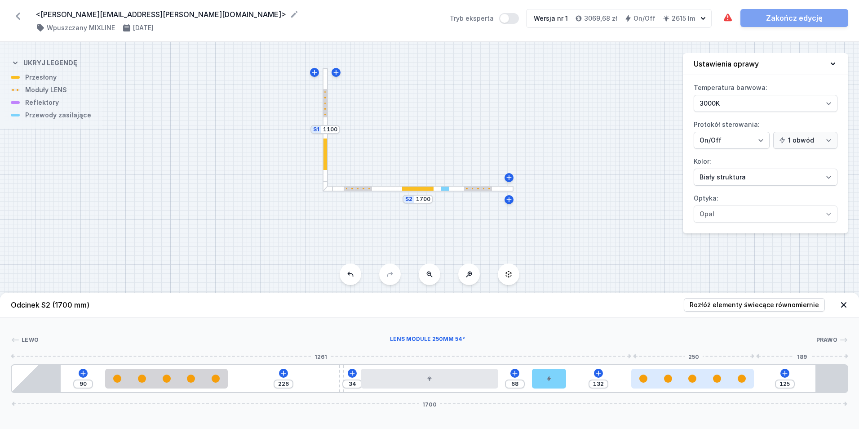
drag, startPoint x: 716, startPoint y: 383, endPoint x: 702, endPoint y: 387, distance: 14.0
click at [702, 387] on div at bounding box center [692, 379] width 123 height 20
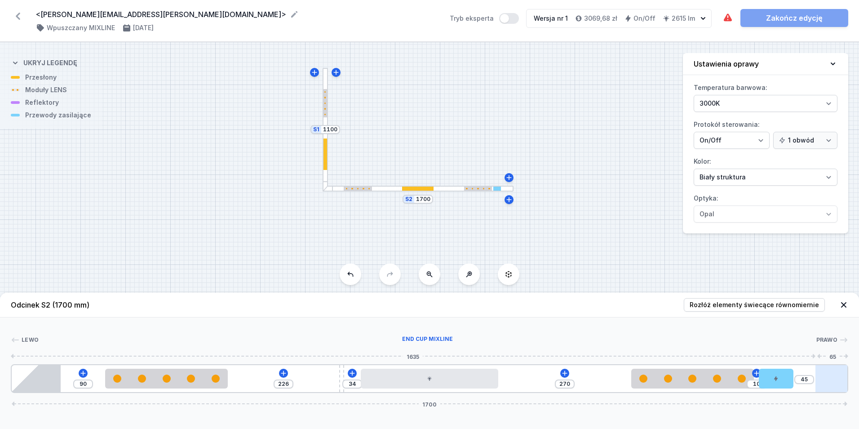
drag, startPoint x: 559, startPoint y: 376, endPoint x: 835, endPoint y: 381, distance: 276.0
drag, startPoint x: 340, startPoint y: 390, endPoint x: 380, endPoint y: 394, distance: 40.2
click at [380, 394] on div "Odcinek S2 (1700 mm) Rozłóż elementy świecące równomiernie Lewo Prawo 1 2 3 4 2…" at bounding box center [429, 361] width 859 height 136
drag, startPoint x: 784, startPoint y: 383, endPoint x: 821, endPoint y: 366, distance: 41.2
click at [821, 366] on div "90 270 270 10 45 1700" at bounding box center [430, 378] width 838 height 29
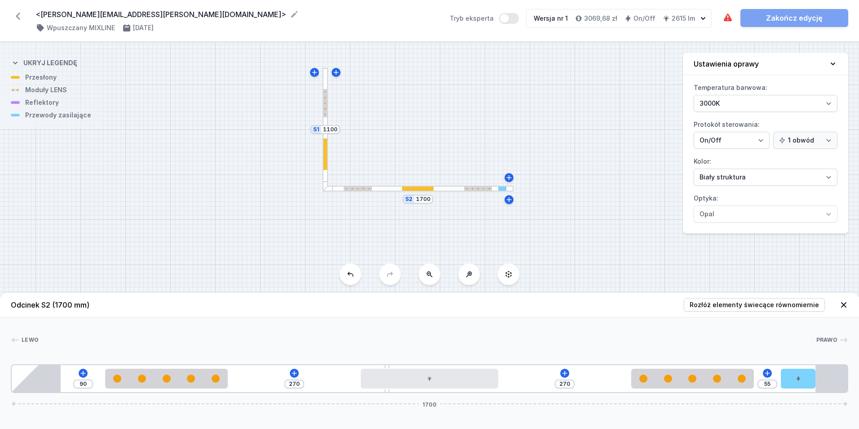
drag, startPoint x: 780, startPoint y: 378, endPoint x: 837, endPoint y: 364, distance: 58.4
click at [837, 364] on div "[PERSON_NAME] 1 2 3 4 2 5 6 90 270 270 55 1700 190 250 270 280 270 250 55 70 65…" at bounding box center [429, 355] width 859 height 76
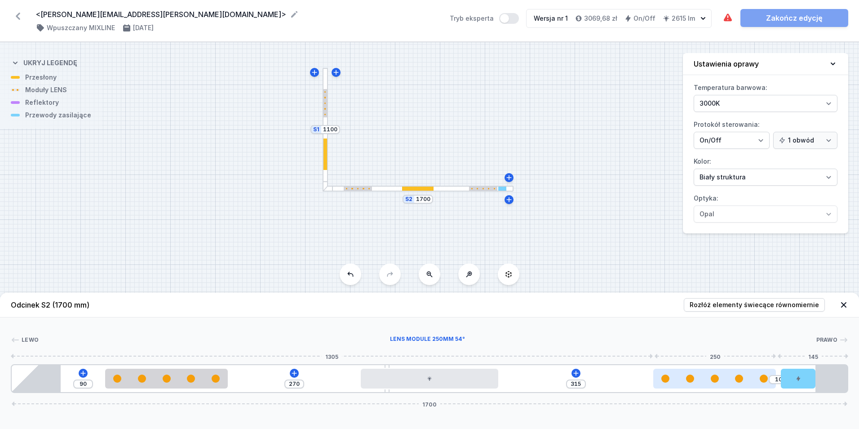
drag, startPoint x: 741, startPoint y: 380, endPoint x: 768, endPoint y: 382, distance: 27.0
click at [768, 382] on div at bounding box center [714, 378] width 123 height 8
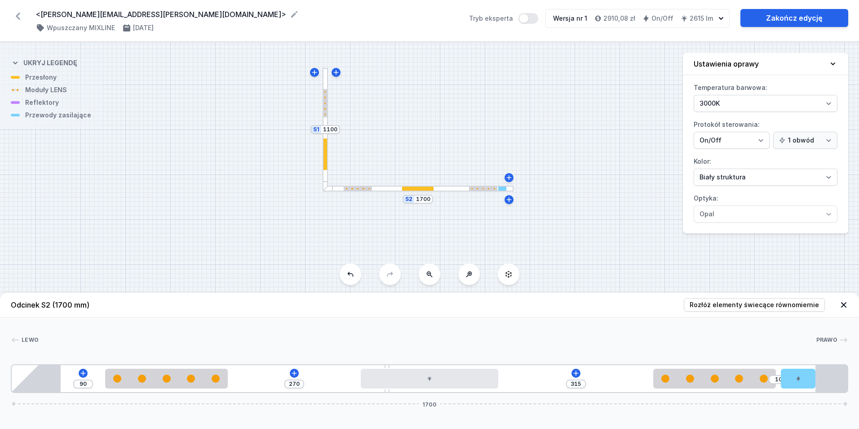
click at [326, 172] on div at bounding box center [326, 130] width 6 height 124
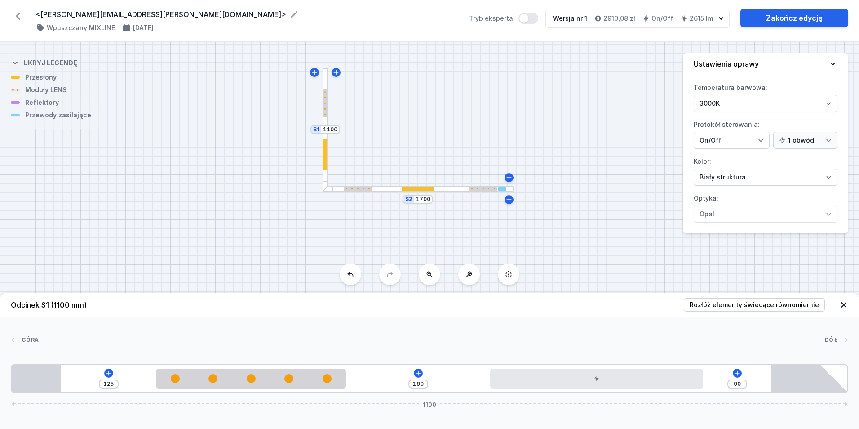
click at [419, 191] on div "S2 1700 S1 1100" at bounding box center [429, 235] width 859 height 387
click at [468, 195] on div "S2 1700 S1 1100" at bounding box center [429, 235] width 859 height 387
click at [468, 192] on div "S2 1700 S1 1100" at bounding box center [429, 235] width 859 height 387
click at [469, 190] on div at bounding box center [418, 189] width 191 height 6
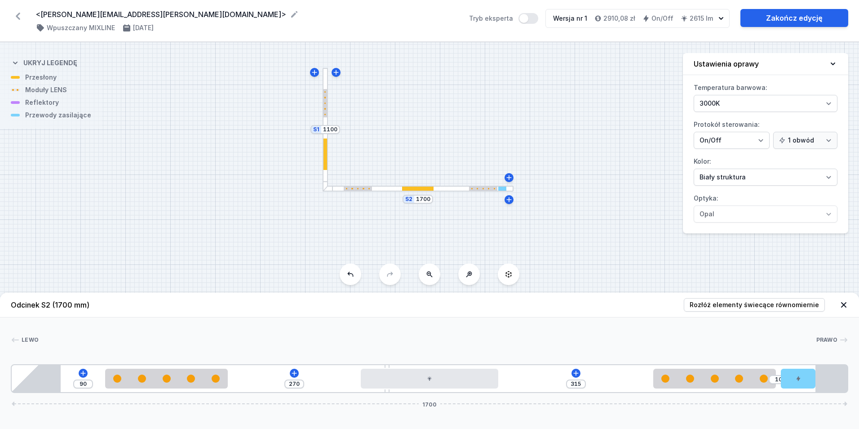
click at [327, 161] on div at bounding box center [326, 153] width 4 height 31
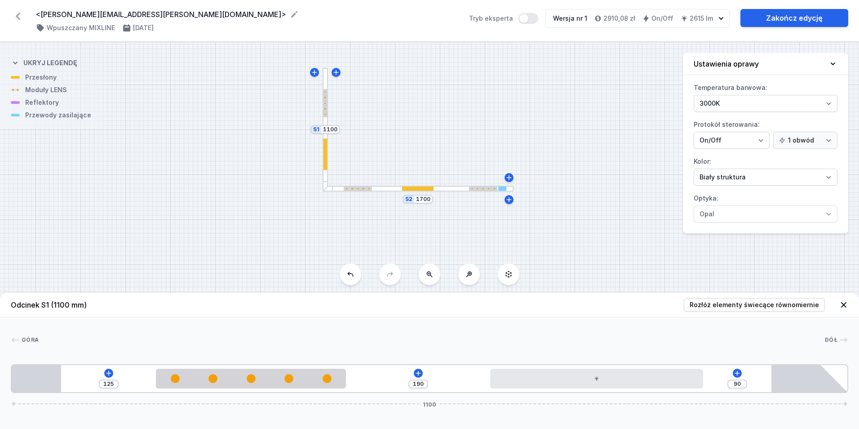
click at [403, 187] on div at bounding box center [417, 189] width 31 height 4
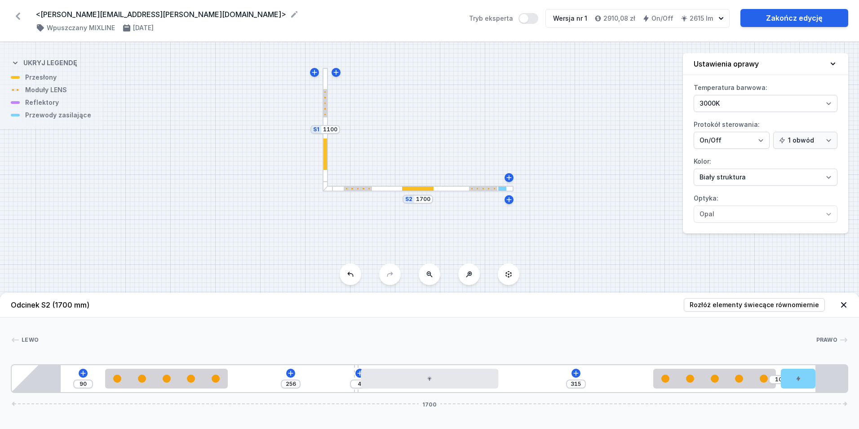
drag, startPoint x: 387, startPoint y: 391, endPoint x: 348, endPoint y: 394, distance: 38.3
click at [348, 394] on div "Odcinek S2 (1700 mm) Rozłóż elementy świecące równomiernie Lewo Prawo 1 2 3 4 2…" at bounding box center [429, 361] width 859 height 136
click at [772, 304] on span "Rozłóż elementy świecące równomiernie" at bounding box center [754, 304] width 129 height 9
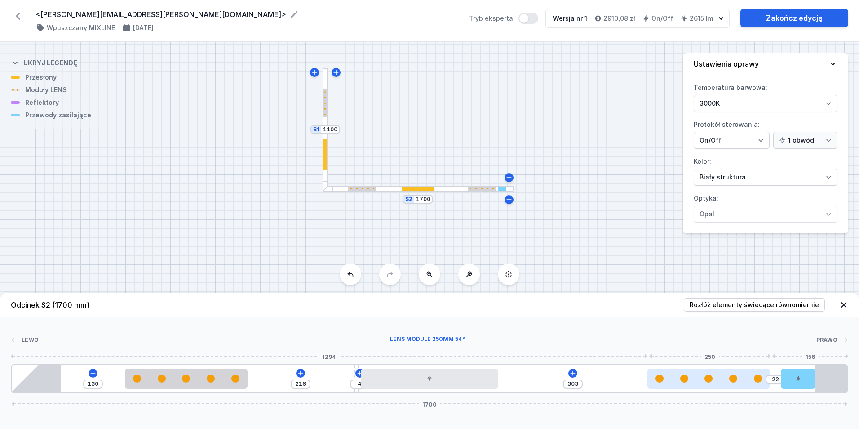
drag, startPoint x: 661, startPoint y: 386, endPoint x: 701, endPoint y: 384, distance: 40.0
click at [701, 384] on div at bounding box center [709, 379] width 123 height 20
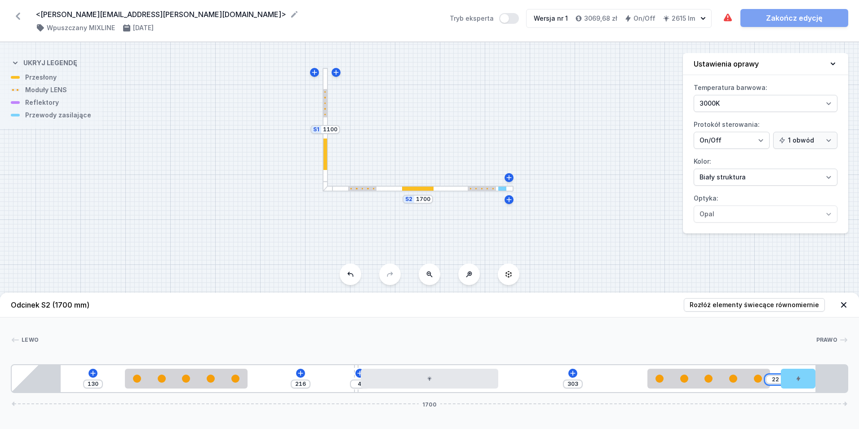
click at [776, 380] on input "22" at bounding box center [776, 379] width 14 height 7
drag, startPoint x: 773, startPoint y: 378, endPoint x: 799, endPoint y: 382, distance: 26.3
click at [12, 378] on div "22" at bounding box center [12, 378] width 0 height 0
drag, startPoint x: 786, startPoint y: 382, endPoint x: 828, endPoint y: 384, distance: 42.3
click at [827, 384] on div "130 216 4 303 [DATE]" at bounding box center [430, 378] width 838 height 29
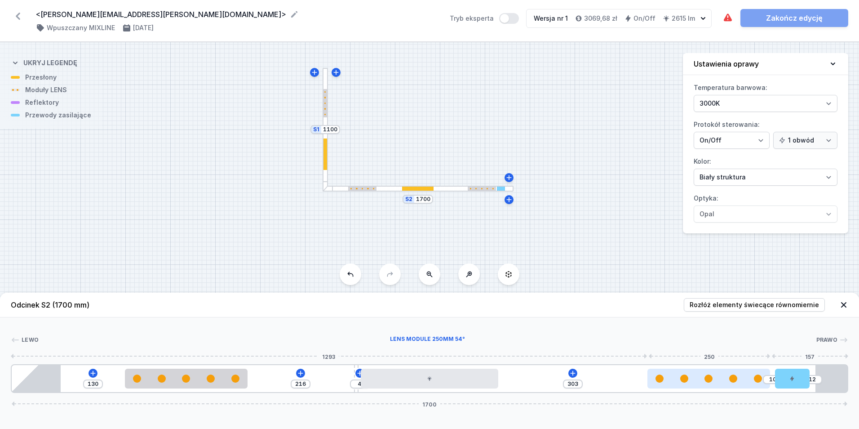
drag, startPoint x: 702, startPoint y: 382, endPoint x: 733, endPoint y: 382, distance: 31.9
click at [733, 382] on div at bounding box center [709, 378] width 123 height 8
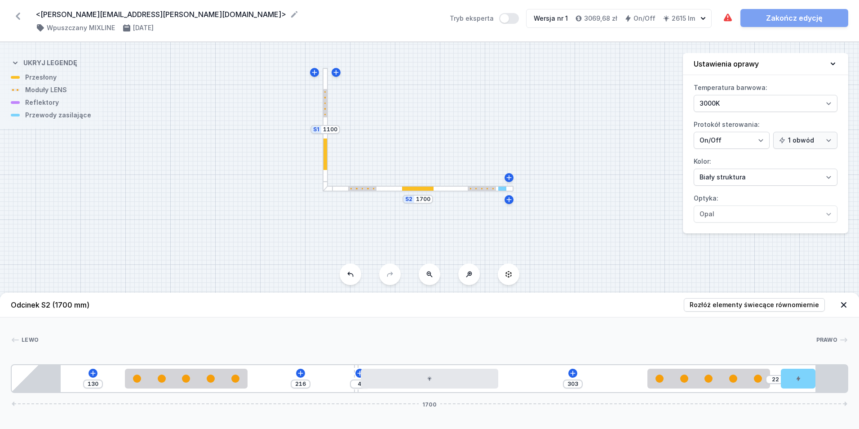
drag, startPoint x: 793, startPoint y: 384, endPoint x: 932, endPoint y: 389, distance: 139.4
click at [859, 389] on html "<[PERSON_NAME][EMAIL_ADDRESS][PERSON_NAME][DOMAIN_NAME]> ( 11502 /v 1 ) Wpuszcz…" at bounding box center [429, 214] width 859 height 429
drag, startPoint x: 787, startPoint y: 389, endPoint x: 732, endPoint y: 392, distance: 54.9
click at [732, 392] on div "130 216 4 315 10 1700" at bounding box center [430, 378] width 838 height 29
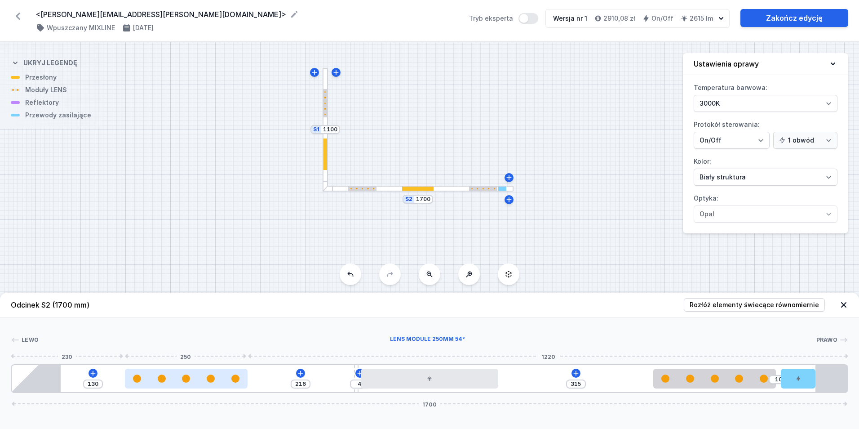
click at [150, 386] on div "130 216 4 315 10 1700" at bounding box center [430, 378] width 838 height 29
drag, startPoint x: 150, startPoint y: 383, endPoint x: 120, endPoint y: 381, distance: 29.3
click at [120, 381] on div at bounding box center [173, 379] width 123 height 20
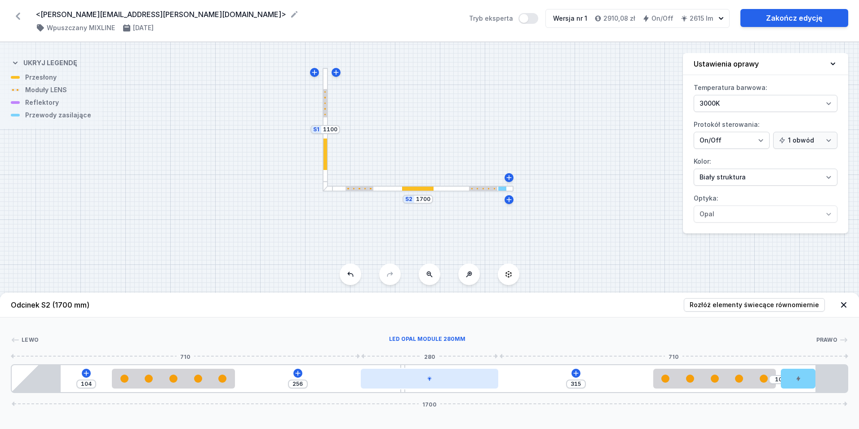
drag, startPoint x: 354, startPoint y: 391, endPoint x: 395, endPoint y: 385, distance: 41.8
click at [395, 385] on div "104 256 315 10 1700" at bounding box center [430, 378] width 838 height 29
drag, startPoint x: 123, startPoint y: 387, endPoint x: 108, endPoint y: 387, distance: 14.8
click at [108, 387] on div "104 256 315 10 1700" at bounding box center [430, 378] width 838 height 29
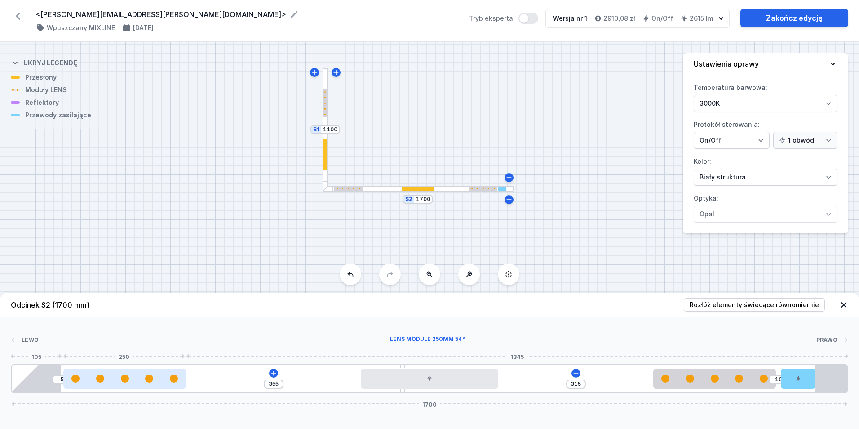
drag, startPoint x: 134, startPoint y: 385, endPoint x: 144, endPoint y: 379, distance: 11.3
click at [144, 379] on div at bounding box center [124, 379] width 123 height 20
drag, startPoint x: 59, startPoint y: 381, endPoint x: 75, endPoint y: 382, distance: 16.2
click at [12, 378] on div "5" at bounding box center [12, 378] width 0 height 0
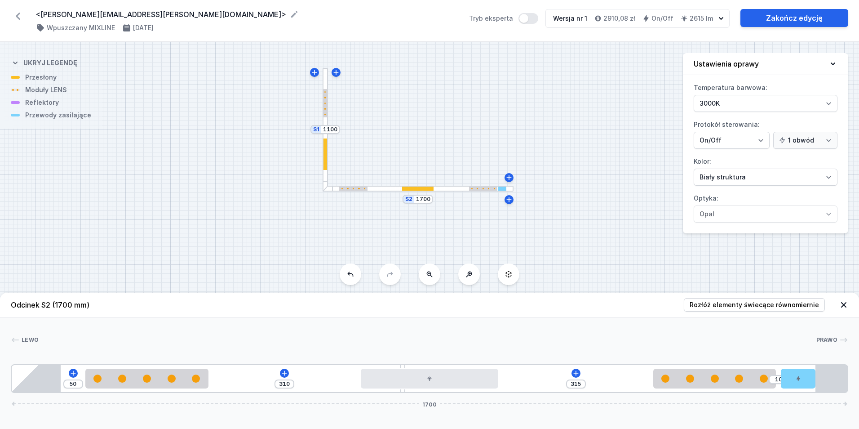
click at [73, 379] on div "50" at bounding box center [73, 383] width 20 height 9
drag, startPoint x: 71, startPoint y: 382, endPoint x: 57, endPoint y: 386, distance: 15.3
click at [57, 385] on div "50 310 315 10 1700" at bounding box center [430, 378] width 838 height 29
drag, startPoint x: 73, startPoint y: 384, endPoint x: 53, endPoint y: 385, distance: 19.8
click at [53, 385] on div "40 320 315 10 1700" at bounding box center [430, 378] width 838 height 29
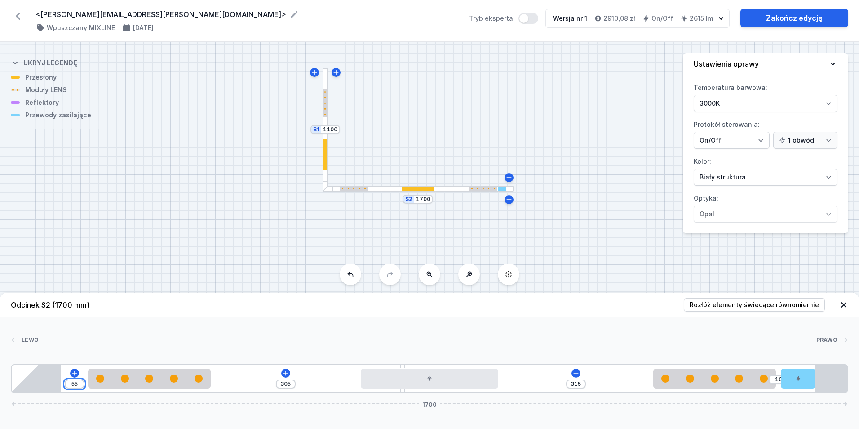
drag, startPoint x: 76, startPoint y: 384, endPoint x: 65, endPoint y: 384, distance: 10.3
click at [65, 384] on div "55" at bounding box center [75, 383] width 20 height 9
click at [250, 373] on div "35 325 315 10 1700" at bounding box center [430, 378] width 838 height 29
drag, startPoint x: 68, startPoint y: 386, endPoint x: 58, endPoint y: 384, distance: 10.0
click at [58, 384] on div "35 325 315 10 1700" at bounding box center [430, 378] width 838 height 29
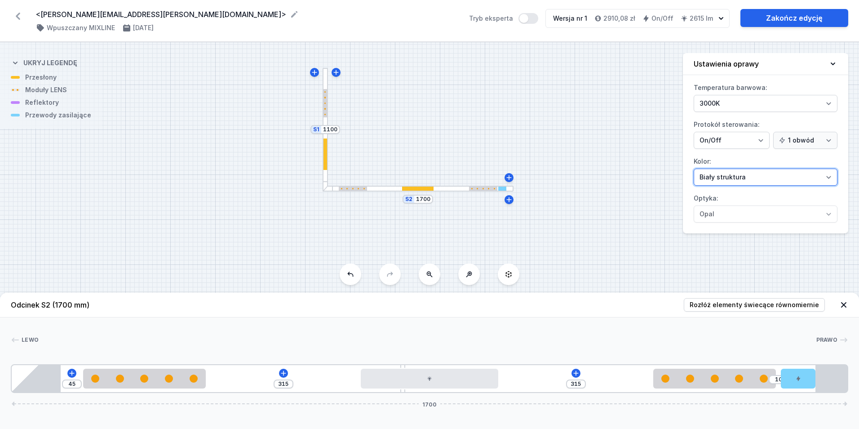
click at [723, 180] on select "Biały struktura Czarny struktura Złoty struktura Miedziany Szary Inny (z palety…" at bounding box center [766, 177] width 144 height 17
click at [694, 169] on select "Biały struktura Czarny struktura Złoty struktura Miedziany Szary Inny (z palety…" at bounding box center [766, 177] width 144 height 17
click at [822, 14] on link "Zakończ edycję" at bounding box center [795, 18] width 108 height 18
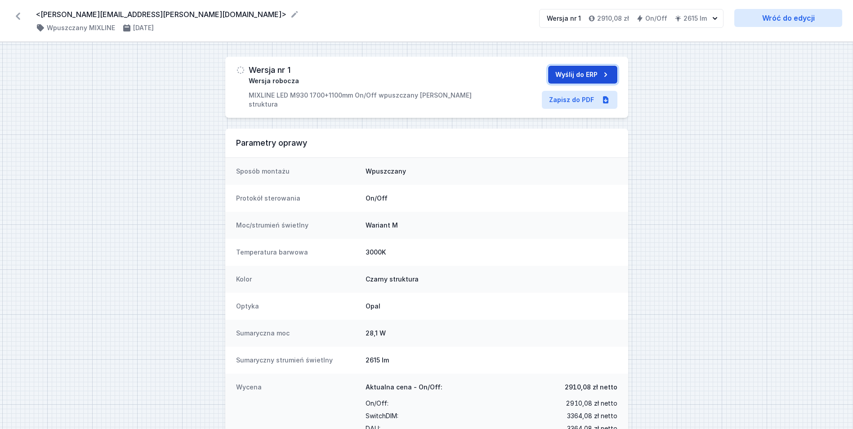
click at [571, 71] on button "Wyślij do ERP" at bounding box center [582, 75] width 69 height 18
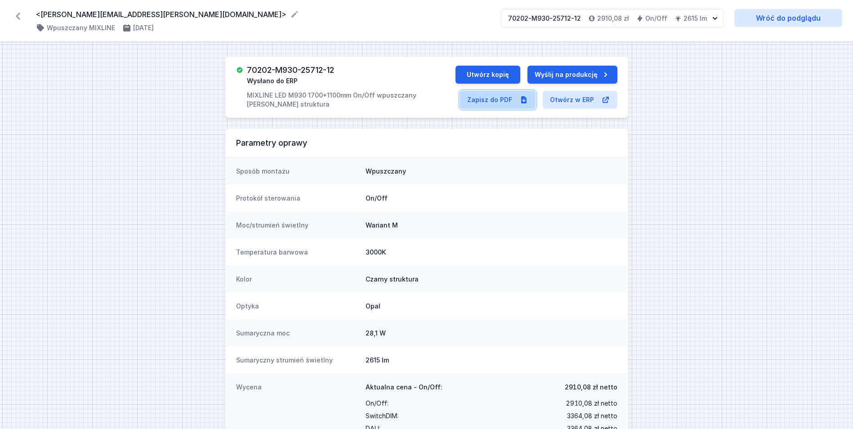
click at [482, 102] on link "Zapisz do PDF" at bounding box center [498, 100] width 76 height 18
click at [17, 15] on icon at bounding box center [18, 16] width 4 height 7
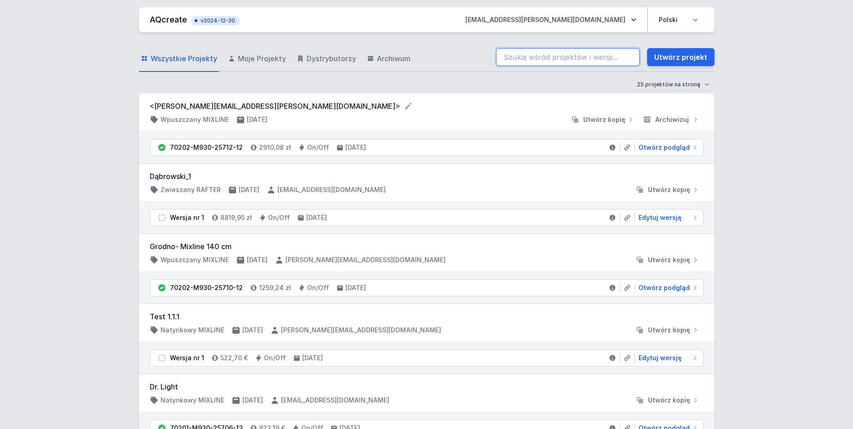
click at [569, 65] on input "search" at bounding box center [568, 57] width 144 height 18
paste input "Pr4335v1"
drag, startPoint x: 551, startPoint y: 57, endPoint x: 550, endPoint y: 62, distance: 5.1
click at [551, 57] on input "Pr4335v1" at bounding box center [568, 57] width 144 height 18
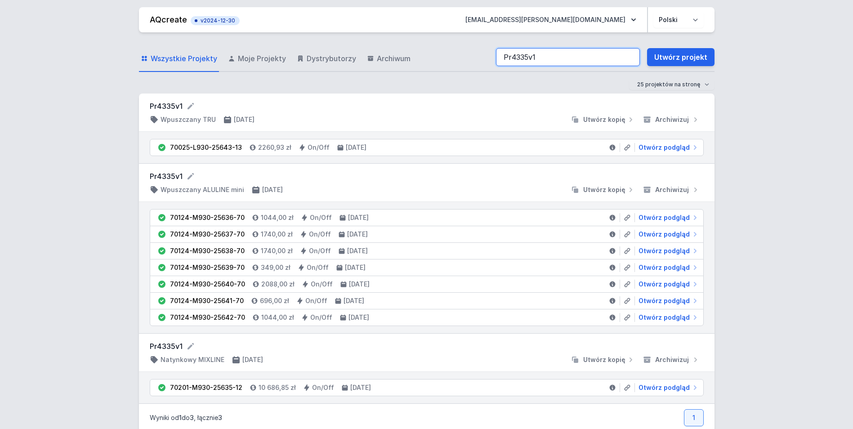
click at [630, 58] on input "Pr4335v1" at bounding box center [568, 57] width 144 height 18
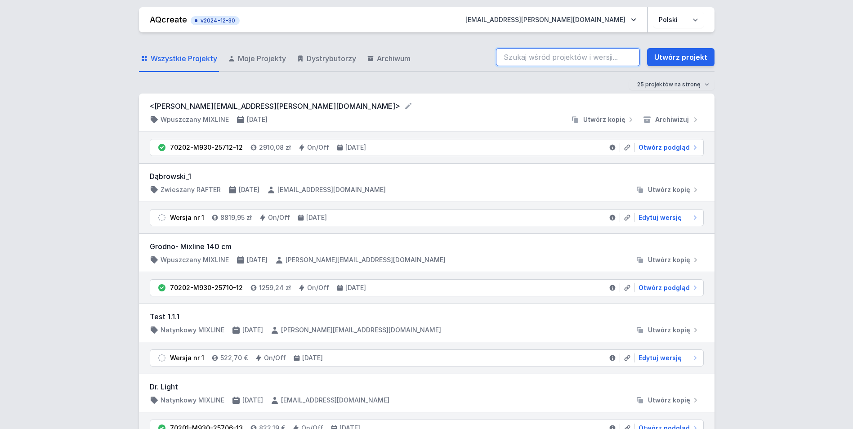
click at [560, 59] on input "search" at bounding box center [568, 57] width 144 height 18
paste input "70124-M930-25637-70"
click at [505, 57] on input "70124-M930-25637-70" at bounding box center [568, 57] width 144 height 18
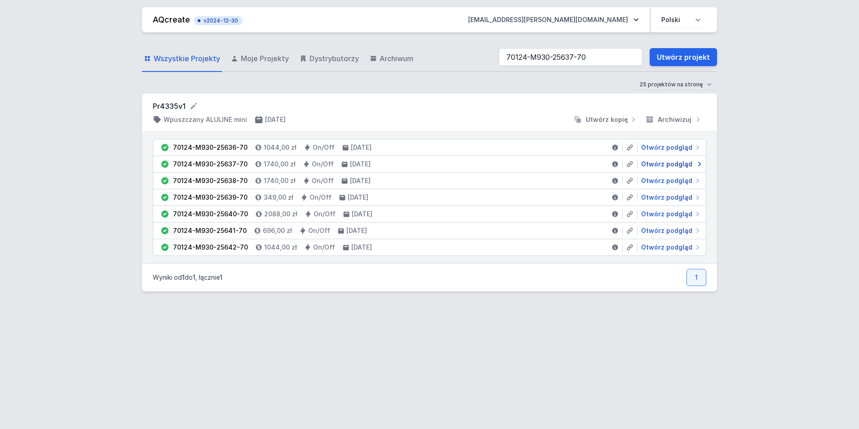
click at [678, 160] on span "Otwórz podgląd" at bounding box center [666, 164] width 51 height 9
